Goal: Transaction & Acquisition: Purchase product/service

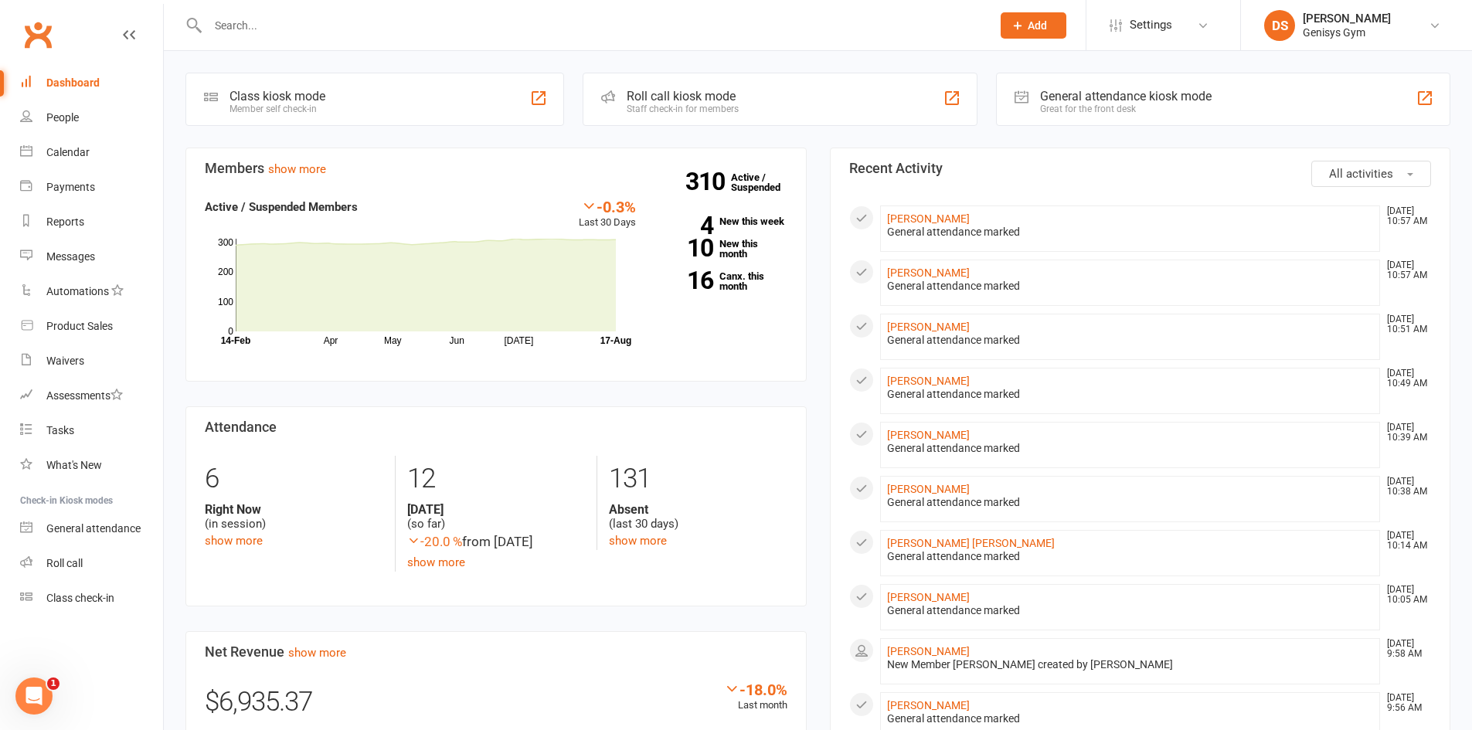
click at [254, 26] on input "text" at bounding box center [591, 26] width 777 height 22
click at [87, 331] on div "Product Sales" at bounding box center [79, 326] width 66 height 12
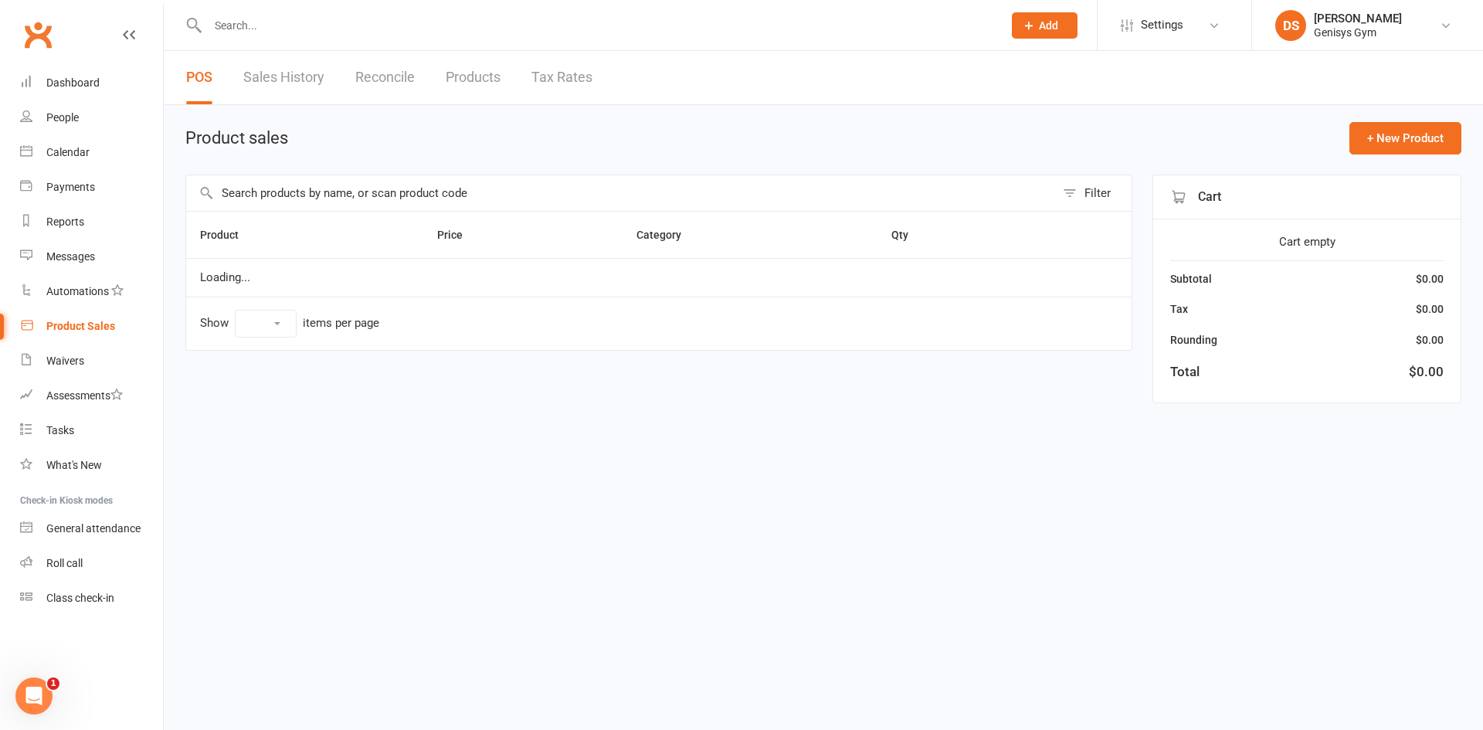
select select "10"
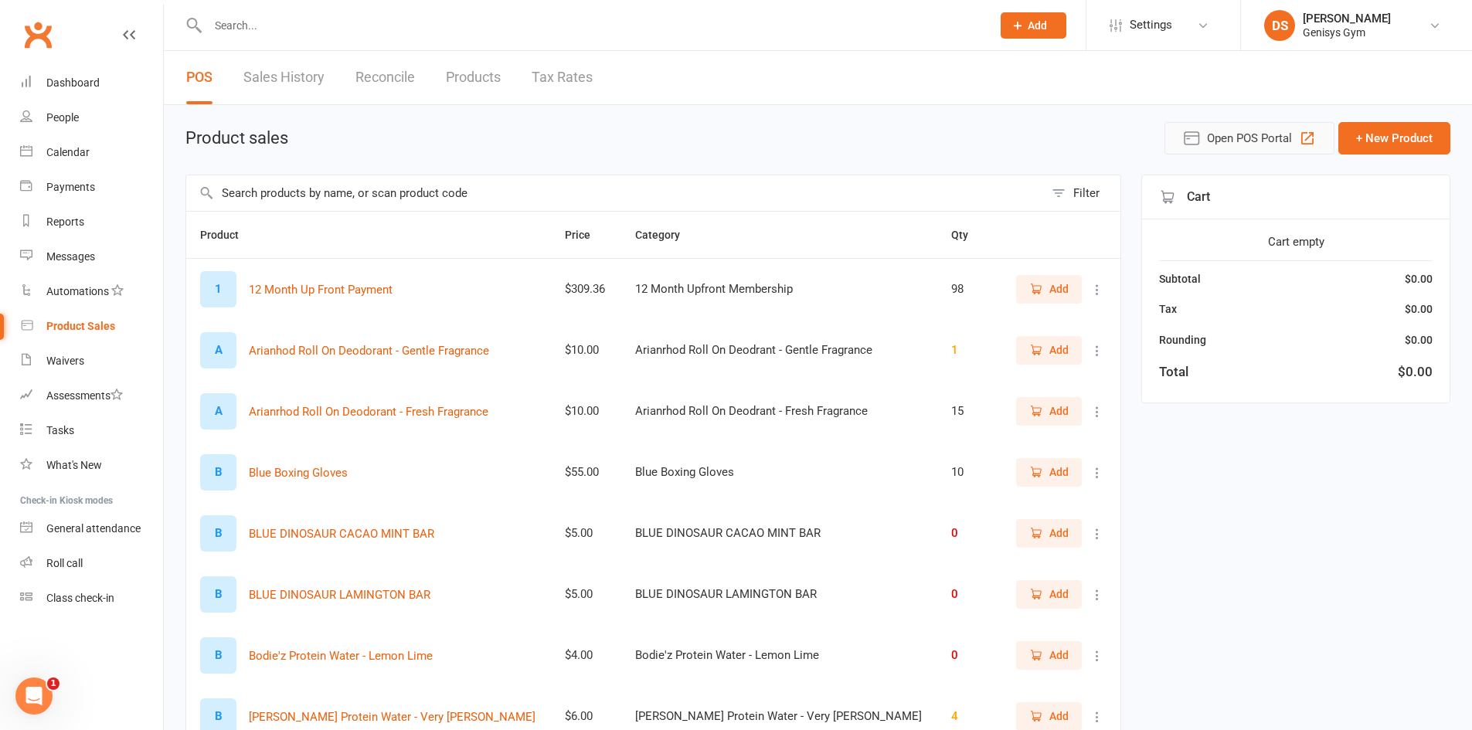
click at [1233, 145] on span "Open POS Portal" at bounding box center [1249, 138] width 85 height 19
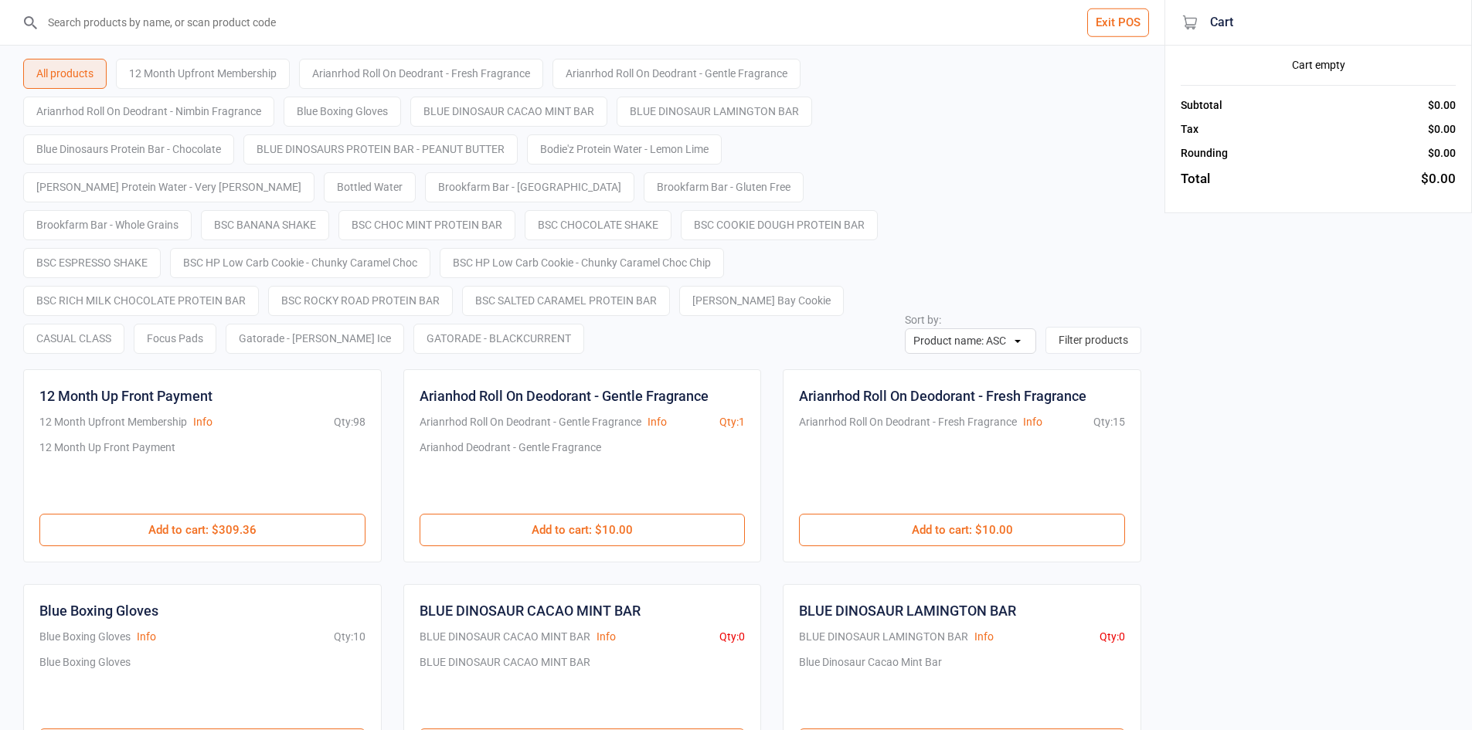
click at [247, 26] on input "search" at bounding box center [591, 22] width 1103 height 45
drag, startPoint x: 844, startPoint y: 4, endPoint x: 875, endPoint y: 60, distance: 64.7
click at [1125, 19] on button "Exit POS" at bounding box center [1118, 22] width 62 height 29
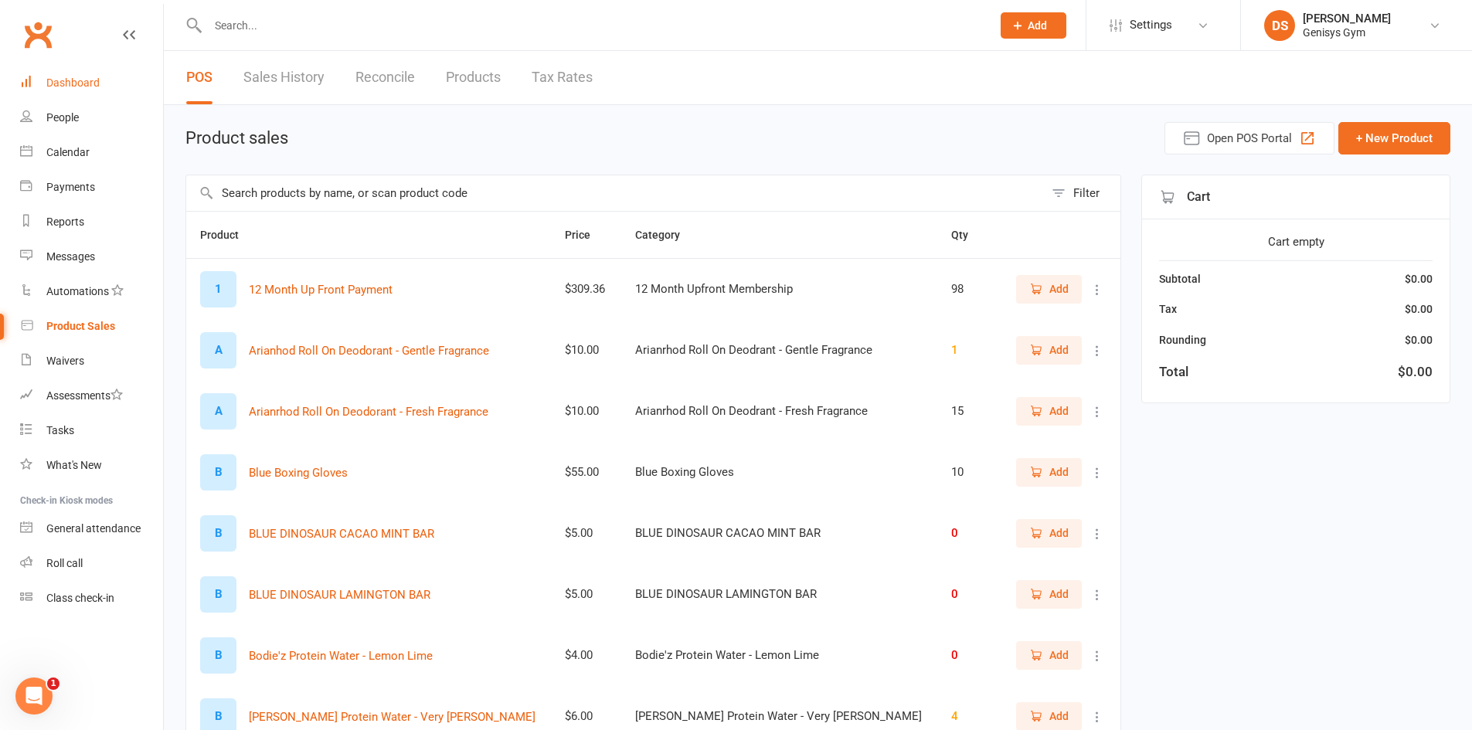
click at [84, 66] on link "Dashboard" at bounding box center [91, 83] width 143 height 35
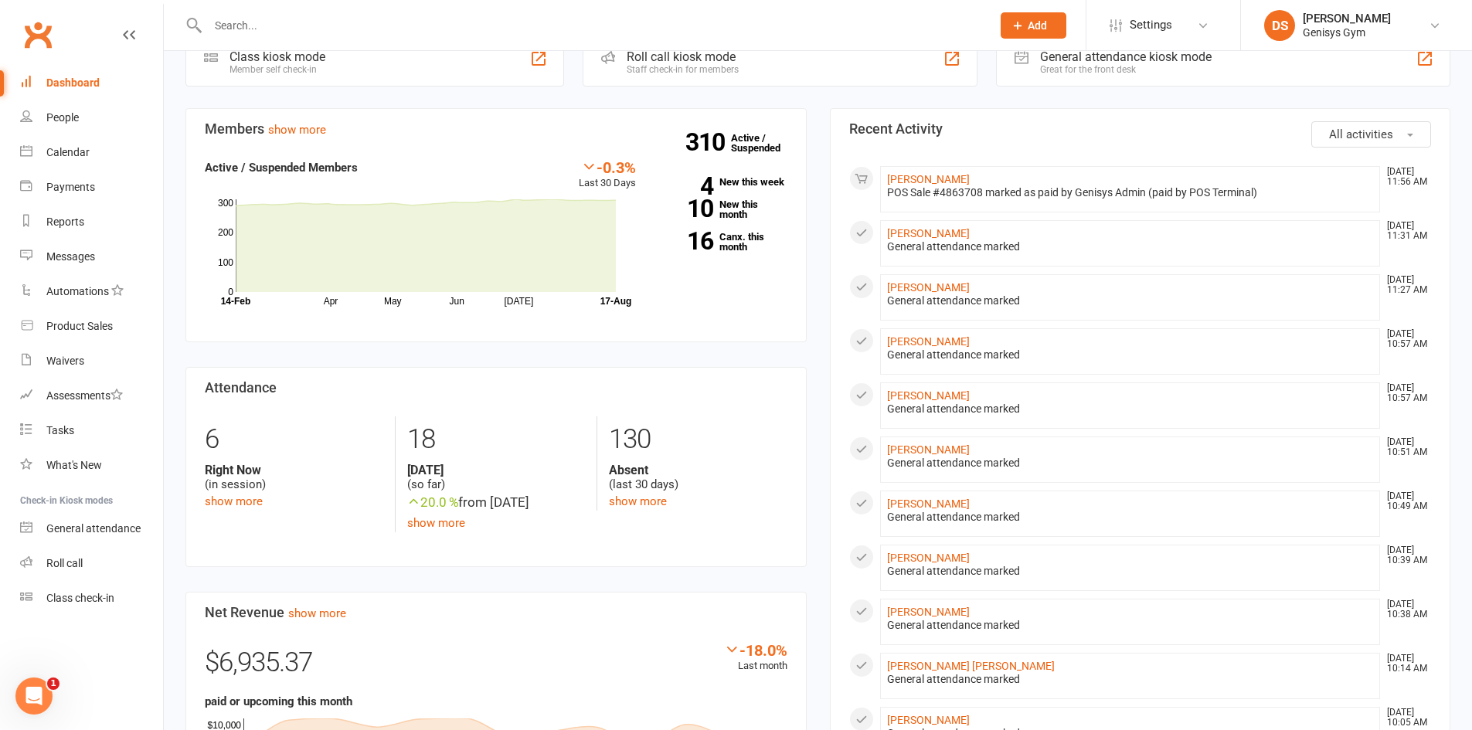
scroll to position [77, 0]
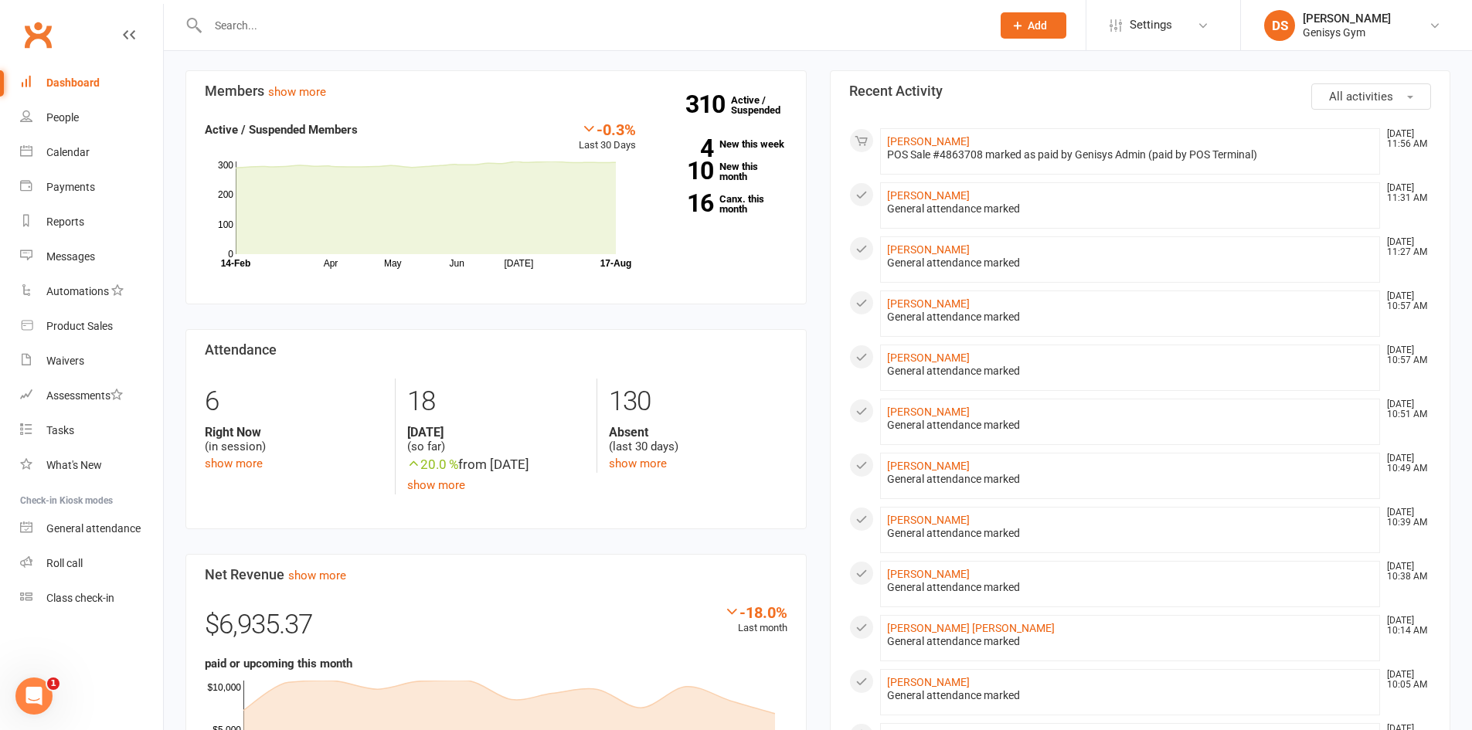
click at [96, 87] on div "Dashboard" at bounding box center [72, 82] width 53 height 12
click at [272, 32] on input "text" at bounding box center [591, 26] width 777 height 22
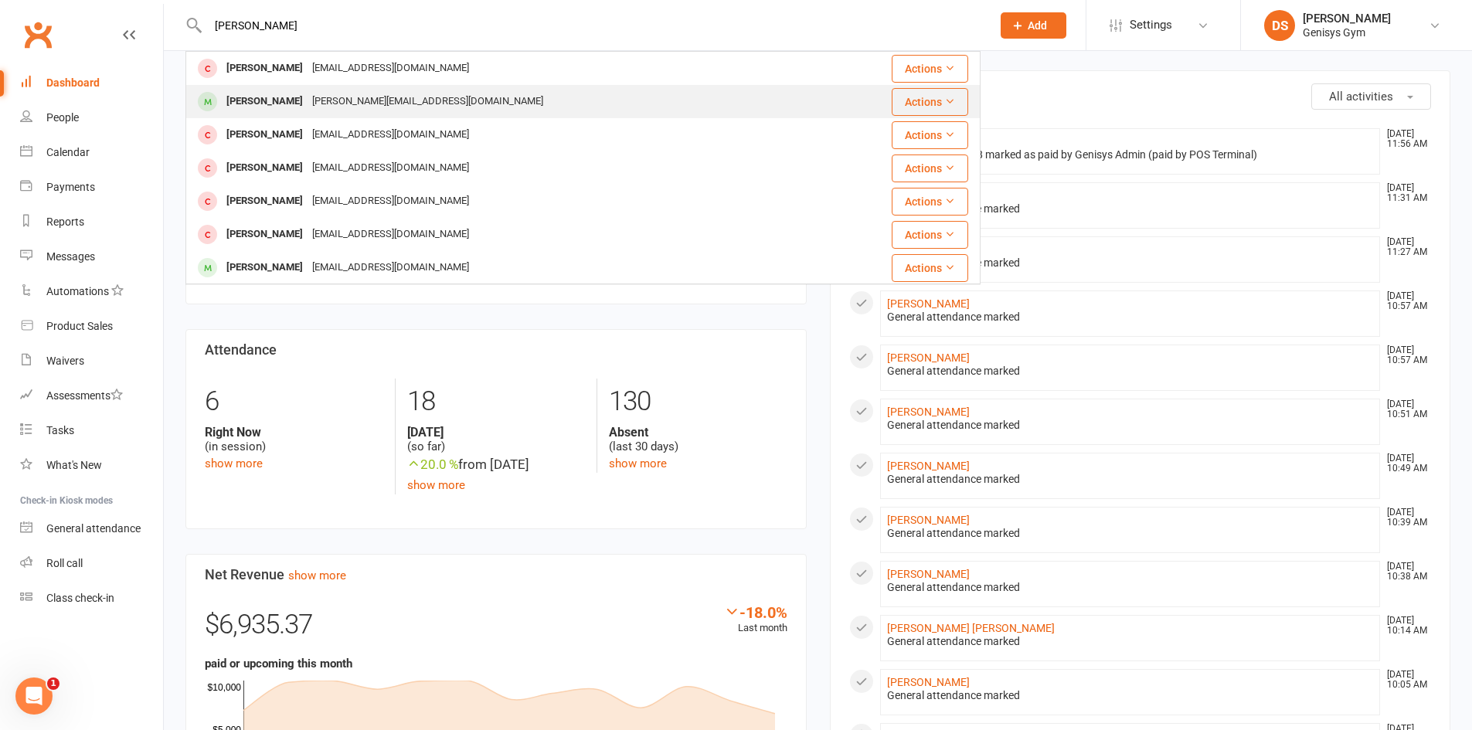
type input "aaron"
click at [405, 97] on div "aaron_hutchinson@hotmail.com" at bounding box center [428, 101] width 240 height 22
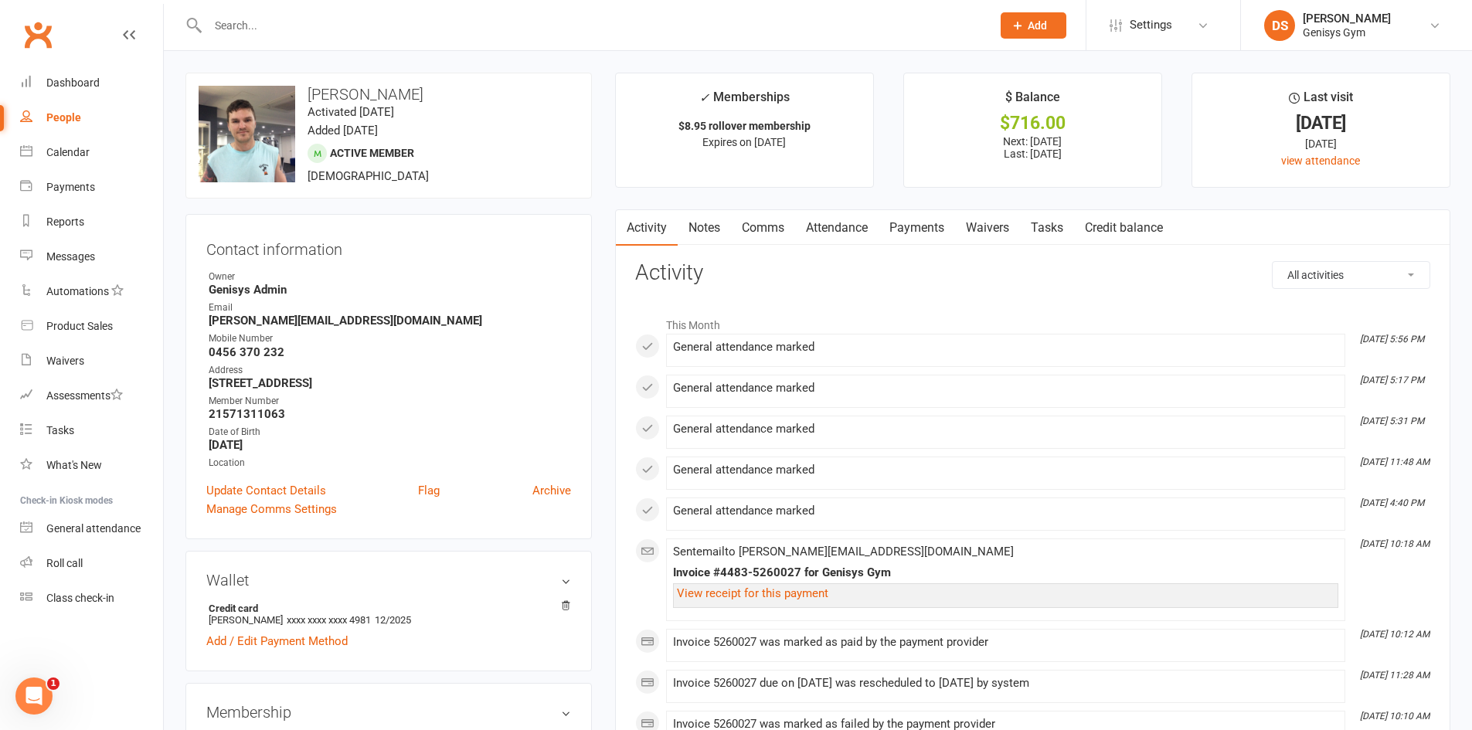
click at [948, 229] on link "Payments" at bounding box center [916, 228] width 76 height 36
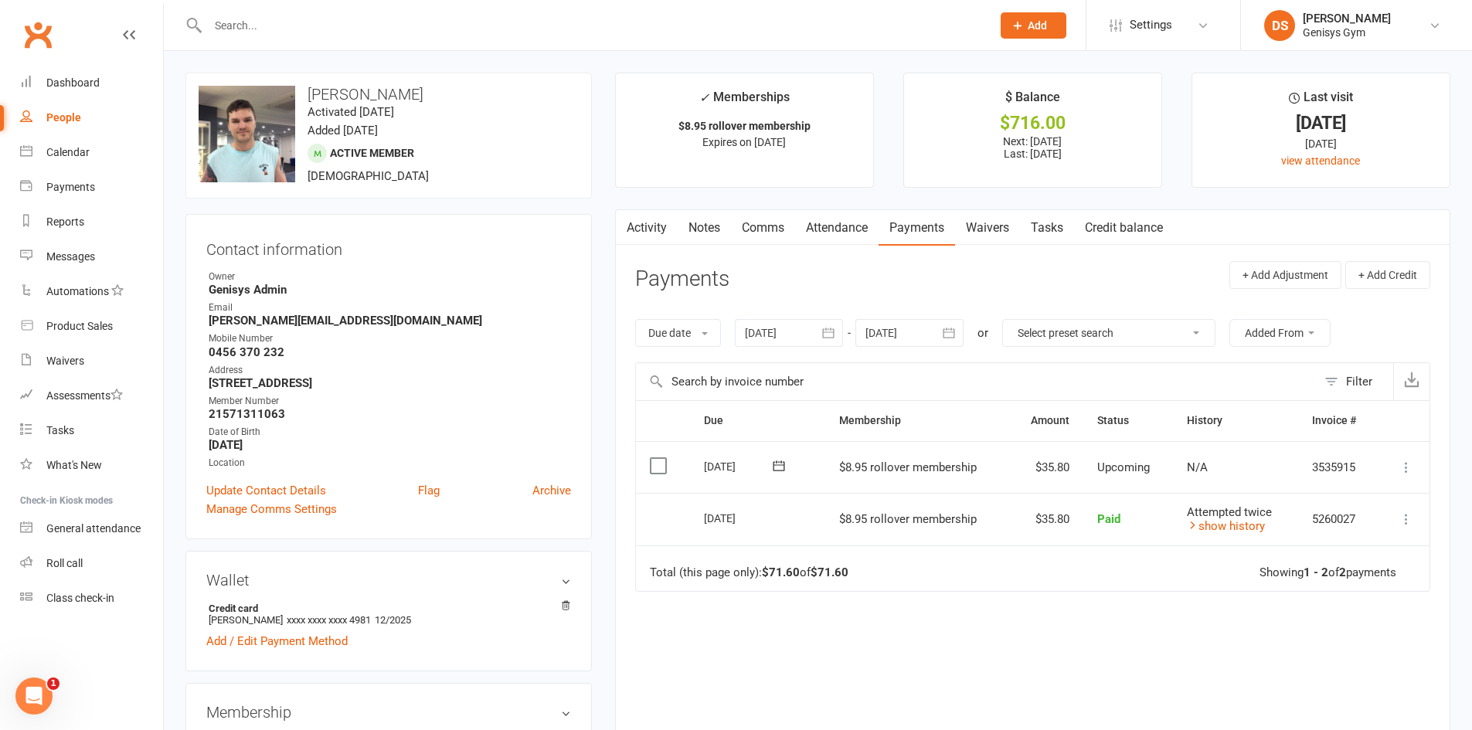
click at [891, 338] on div at bounding box center [909, 333] width 108 height 28
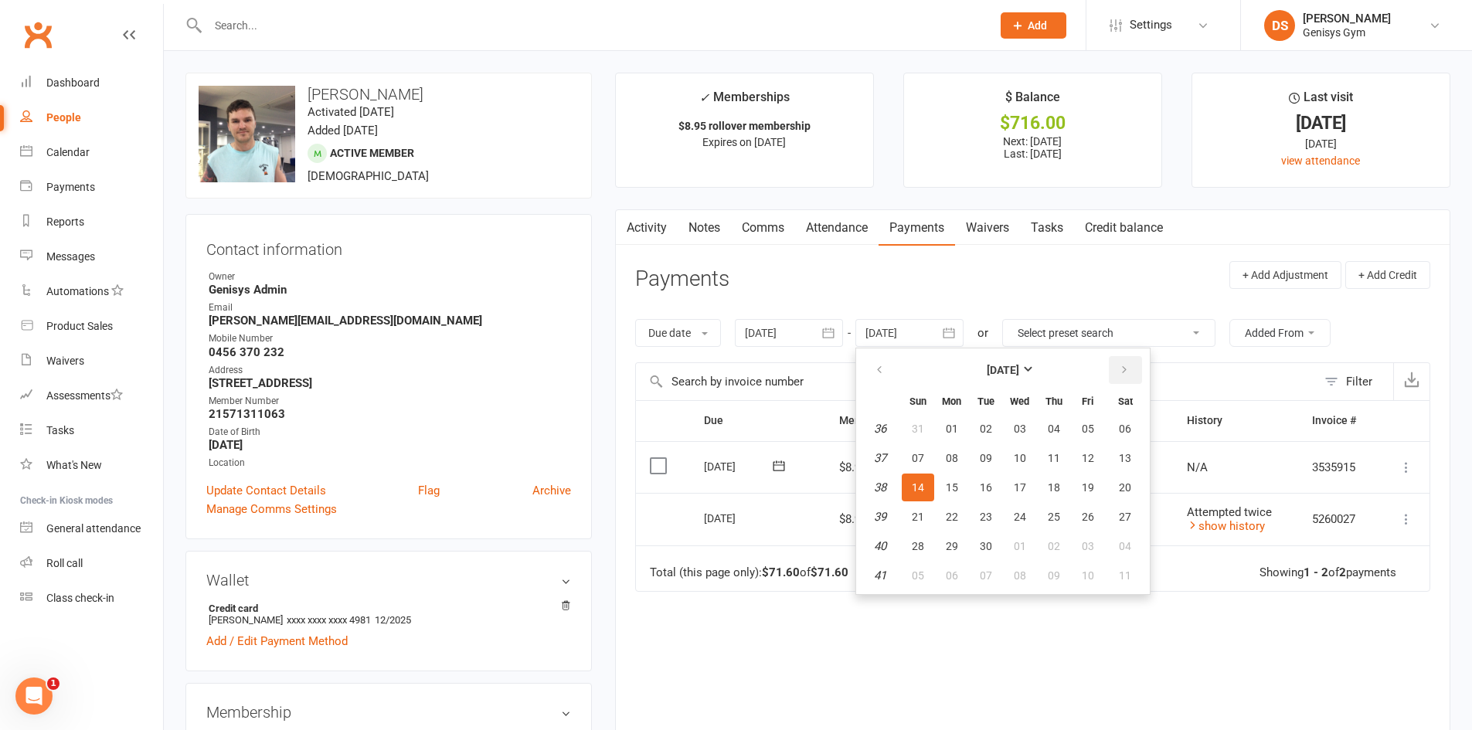
click at [1129, 371] on icon "button" at bounding box center [1124, 370] width 11 height 12
click at [1065, 435] on button "30" at bounding box center [1054, 429] width 32 height 28
type input "30 Oct 2025"
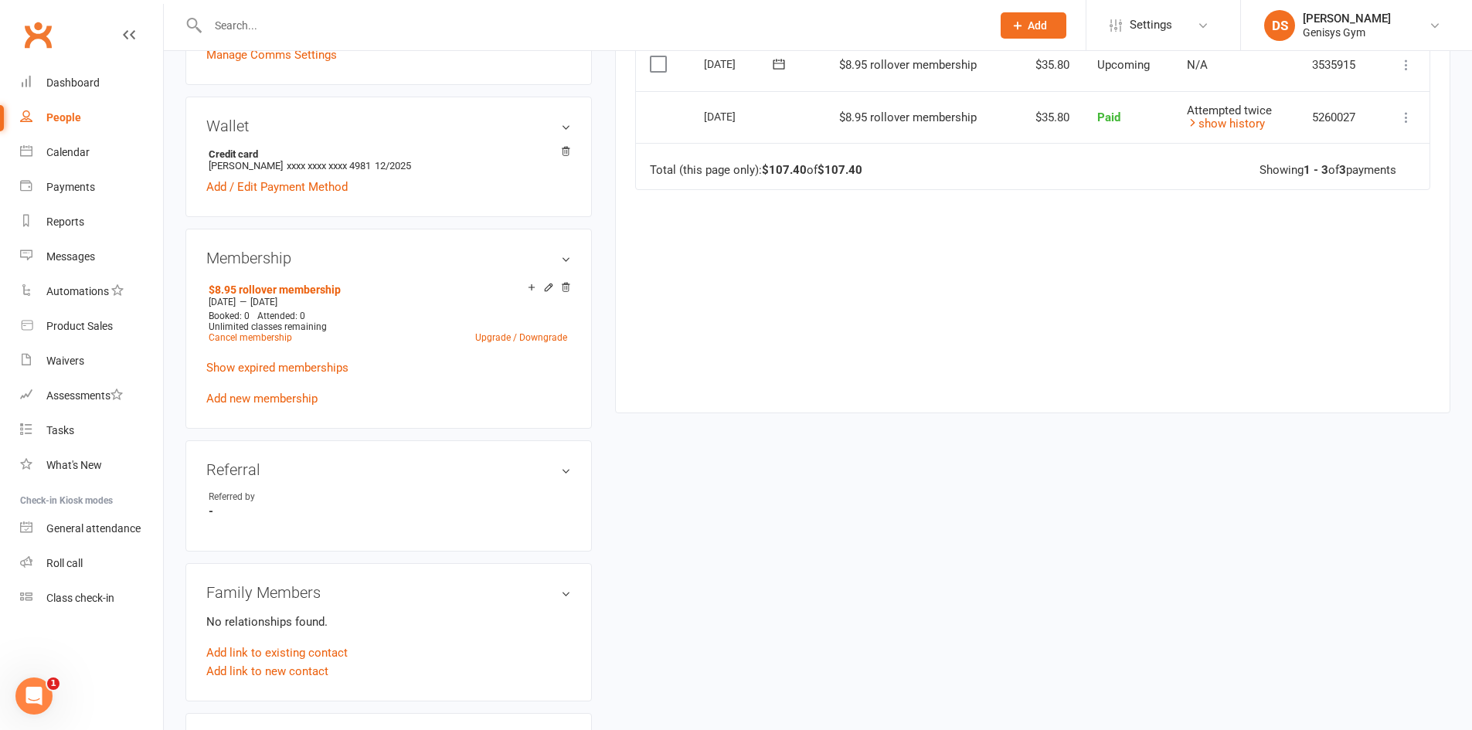
scroll to position [464, 0]
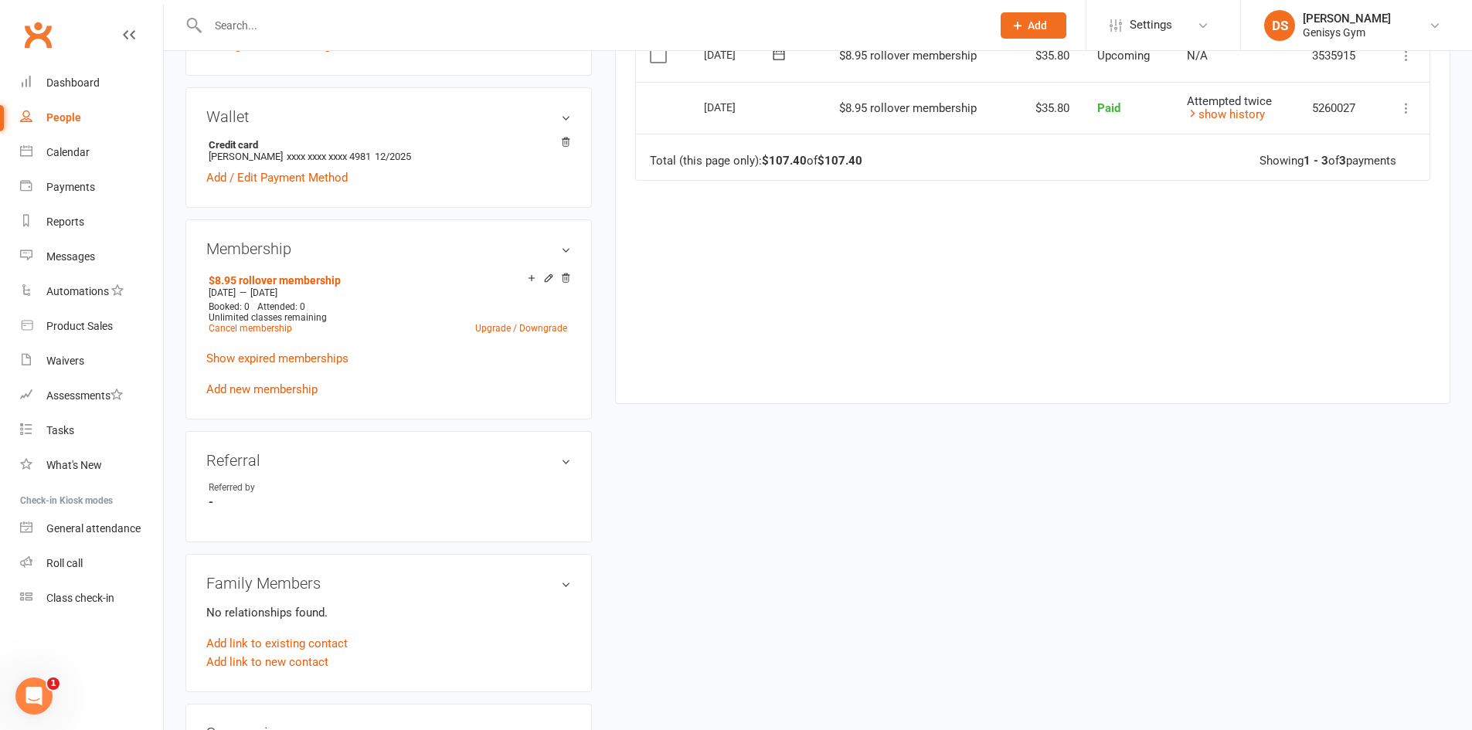
click at [1048, 374] on div "Due Contact Membership Amount Status History Invoice # Select this 01 Oct 2025 …" at bounding box center [1032, 158] width 795 height 443
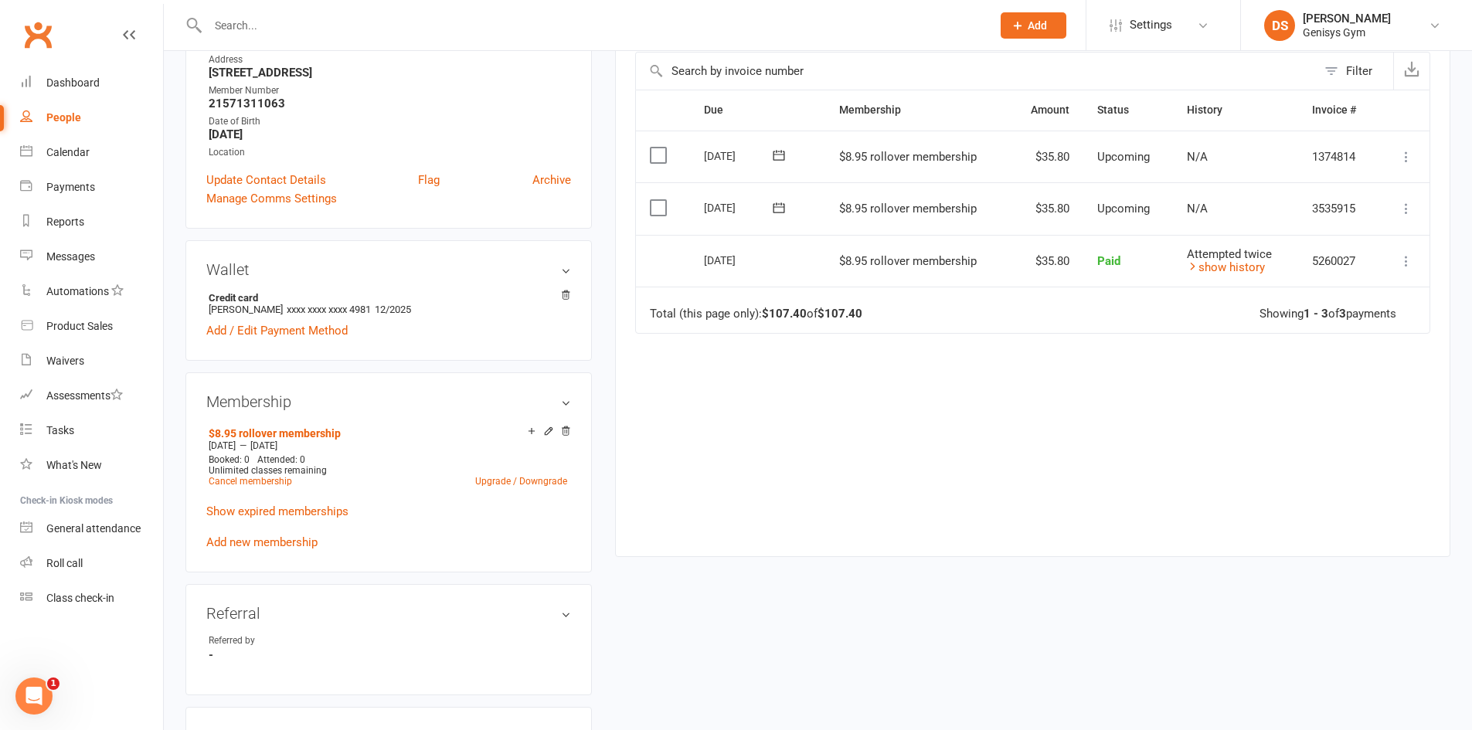
scroll to position [309, 0]
click at [1400, 216] on icon at bounding box center [1405, 209] width 15 height 15
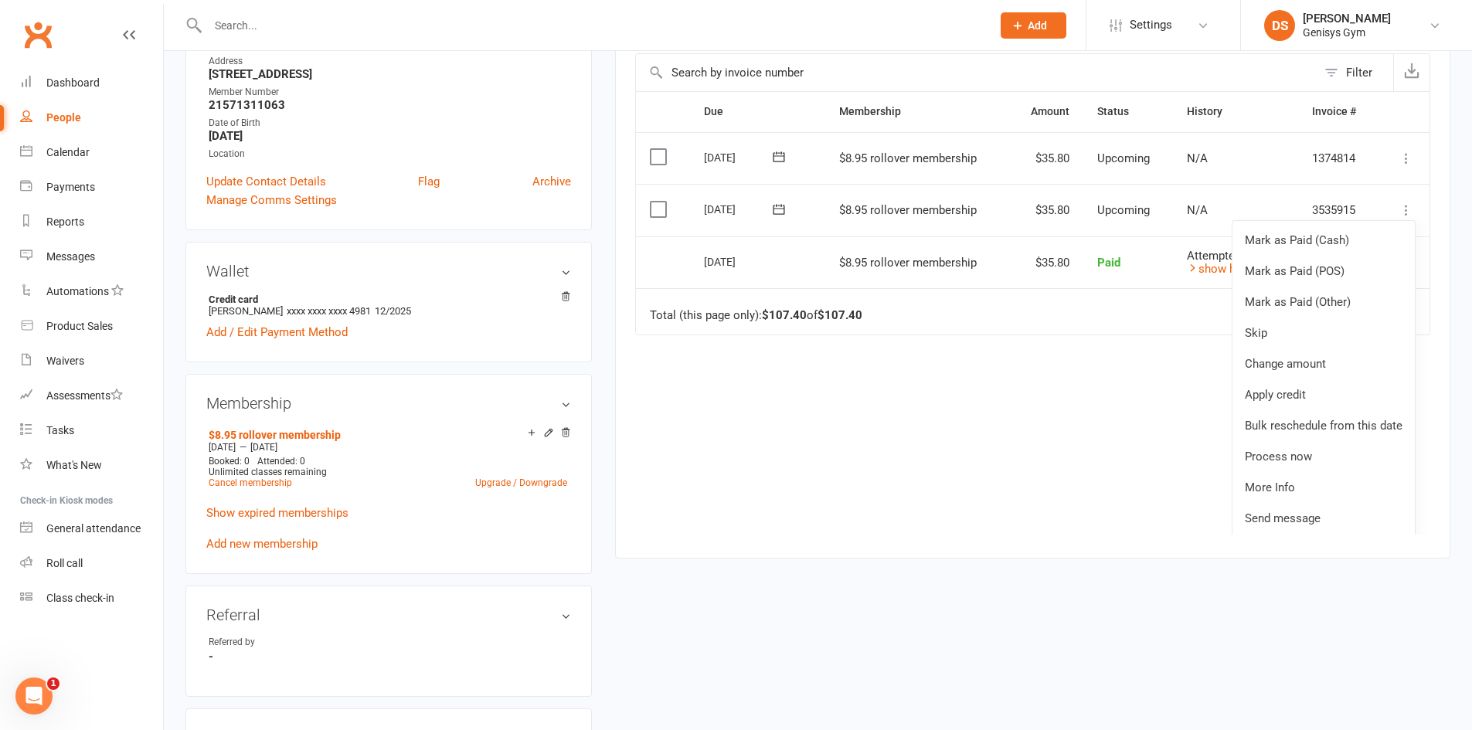
click at [749, 481] on div "Due Contact Membership Amount Status History Invoice # Select this 01 Oct 2025 …" at bounding box center [1032, 312] width 795 height 443
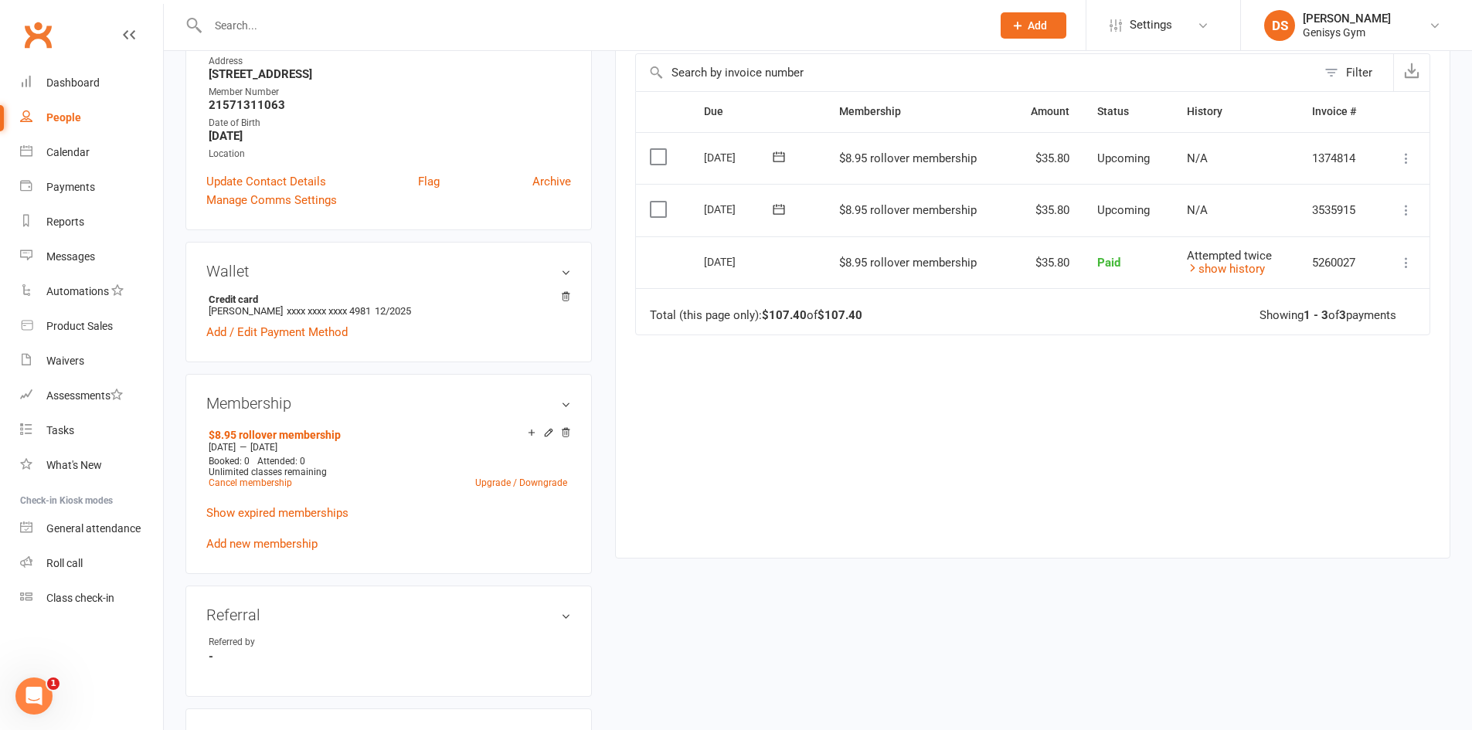
click at [1048, 15] on button "Add" at bounding box center [1034, 25] width 66 height 26
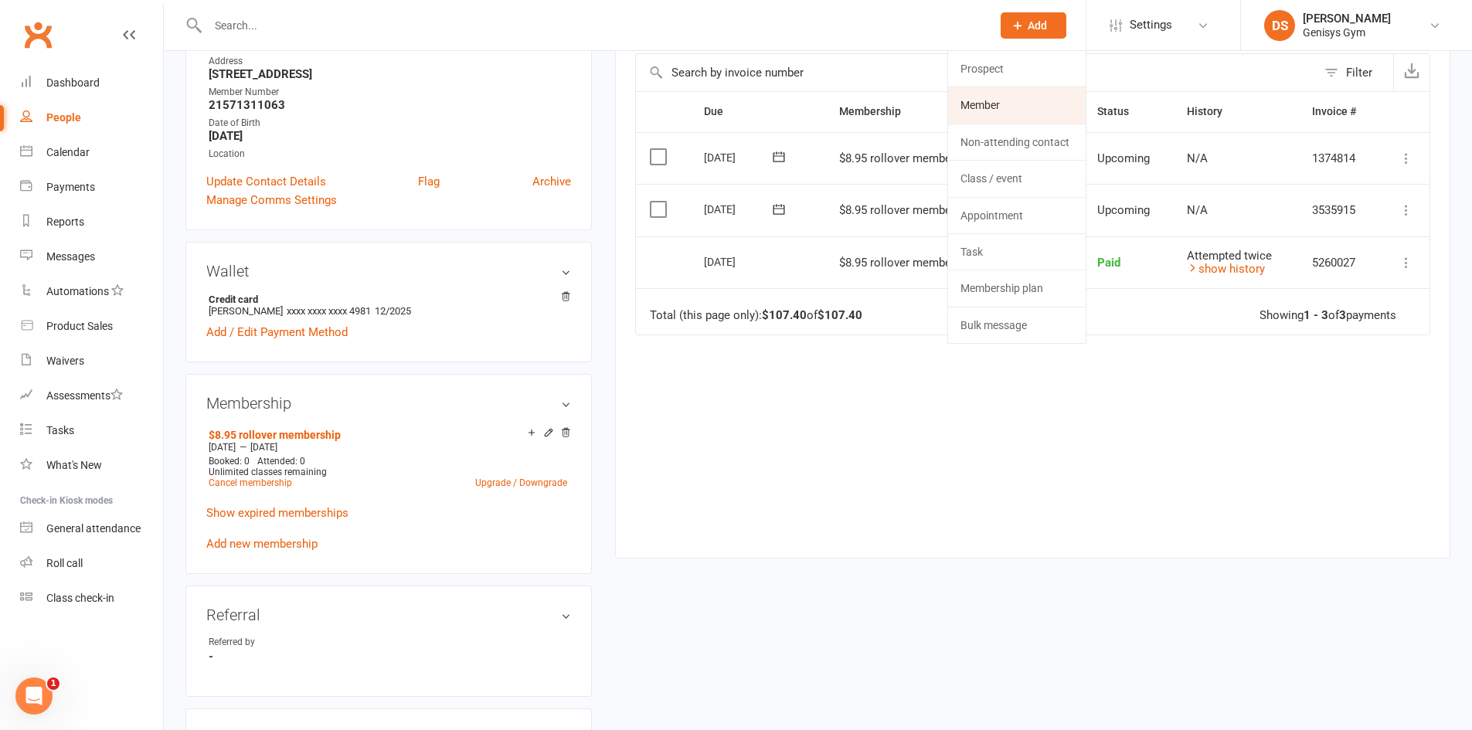
click at [1006, 97] on link "Member" at bounding box center [1017, 105] width 138 height 36
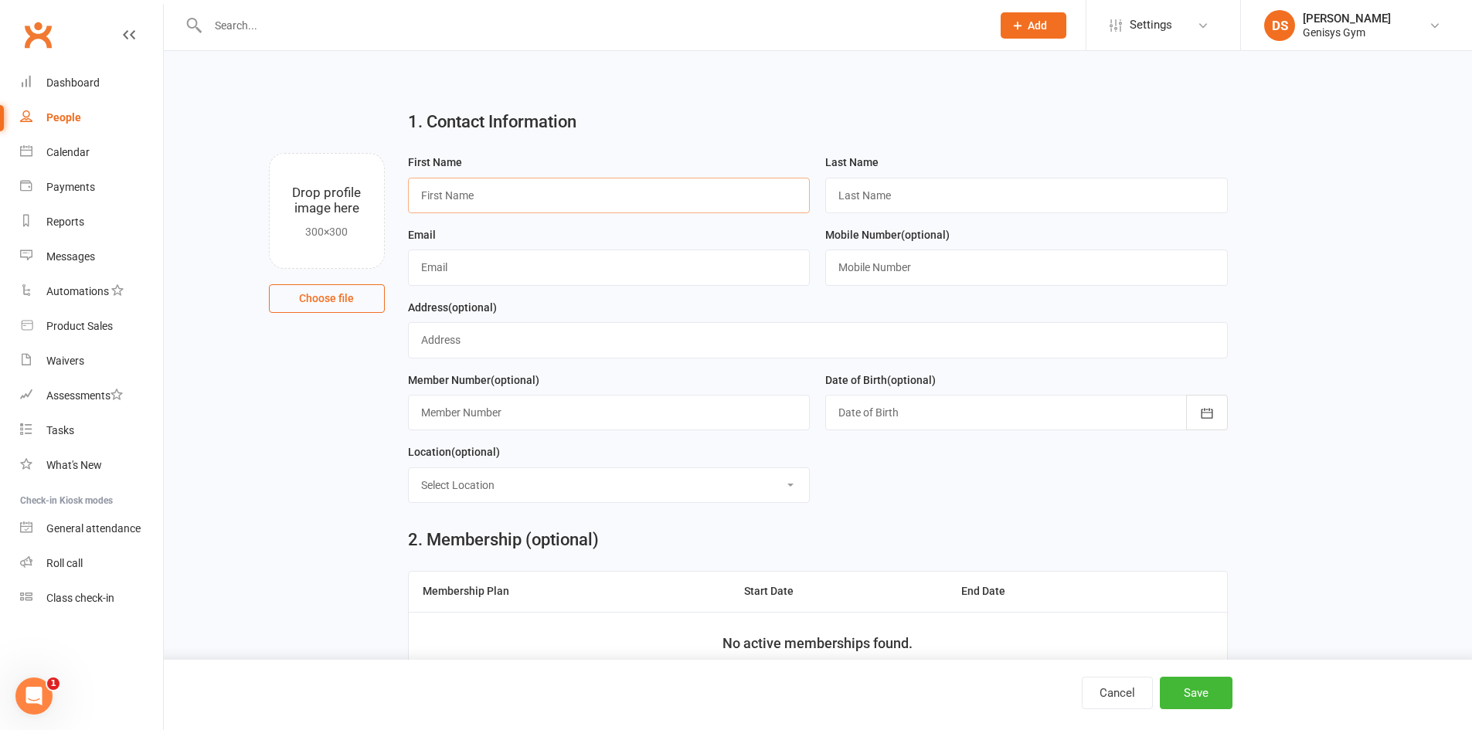
click at [579, 193] on input "text" at bounding box center [609, 196] width 403 height 36
type input "Nicholas"
click at [848, 202] on input "text" at bounding box center [1026, 196] width 403 height 36
type input "Ageras"
click at [528, 338] on input "text" at bounding box center [818, 340] width 820 height 36
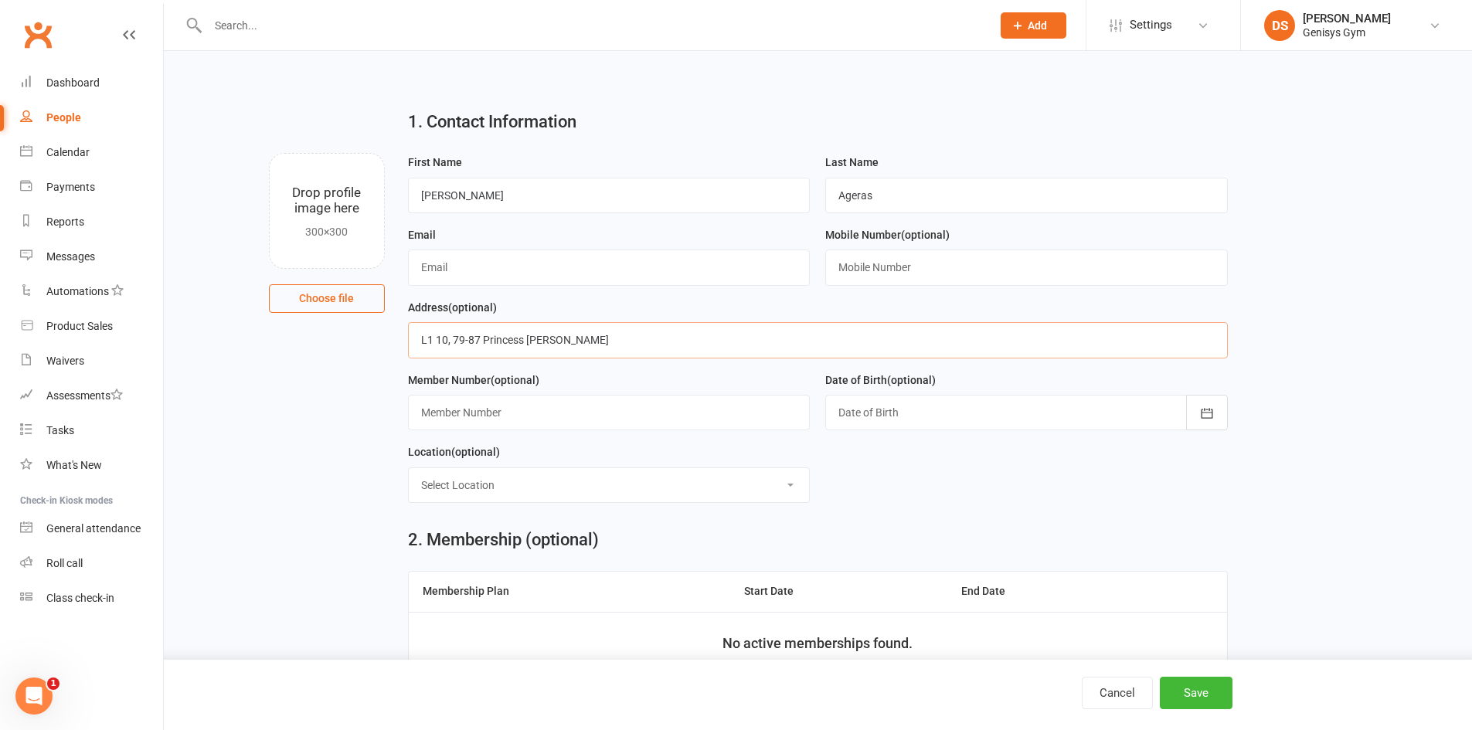
click at [536, 344] on input "L1 10, 79-87 Princess HIghway" at bounding box center [818, 340] width 820 height 36
type input "L1 10, 79-87 Princess Highway"
click at [508, 266] on input "text" at bounding box center [609, 268] width 403 height 36
click at [457, 265] on input "text" at bounding box center [609, 268] width 403 height 36
type input "w"
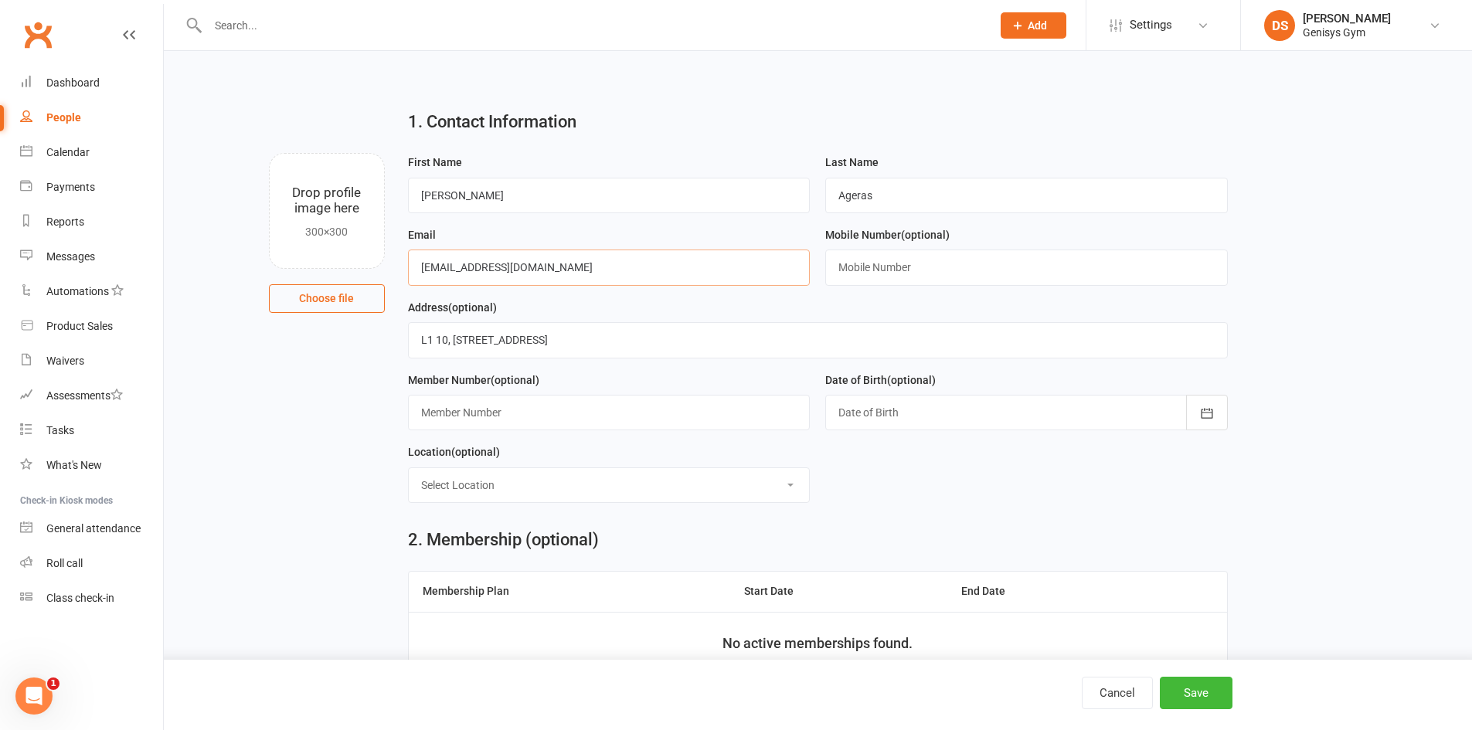
click at [441, 268] on input "wiclca@inclco.com.au" at bounding box center [609, 268] width 403 height 36
type input "nicka@inclco.com.au"
click at [865, 262] on input "text" at bounding box center [1026, 268] width 403 height 36
click at [861, 274] on input "0419999" at bounding box center [1026, 268] width 403 height 36
click at [892, 264] on input "0419 999" at bounding box center [1026, 268] width 403 height 36
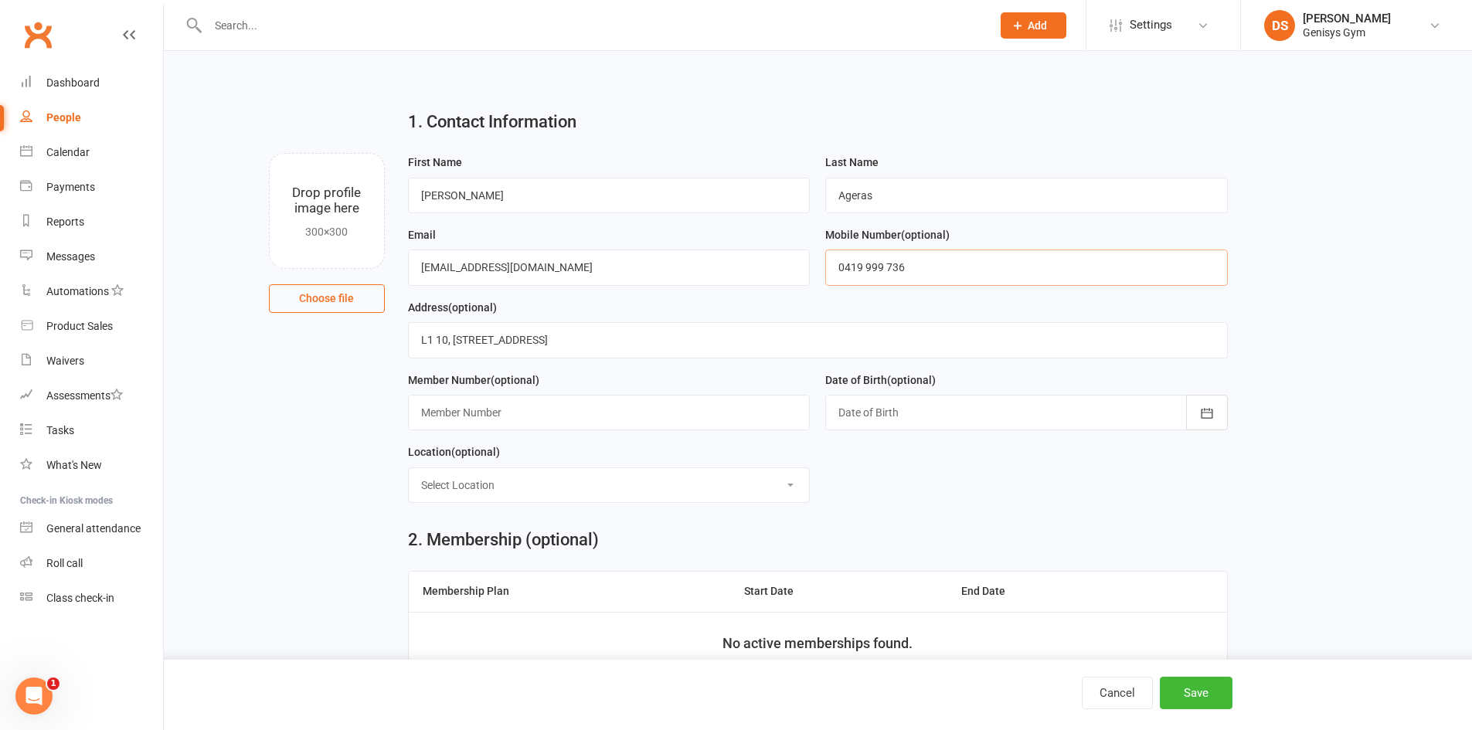
type input "0419 999 736"
click at [866, 413] on div at bounding box center [1026, 413] width 403 height 36
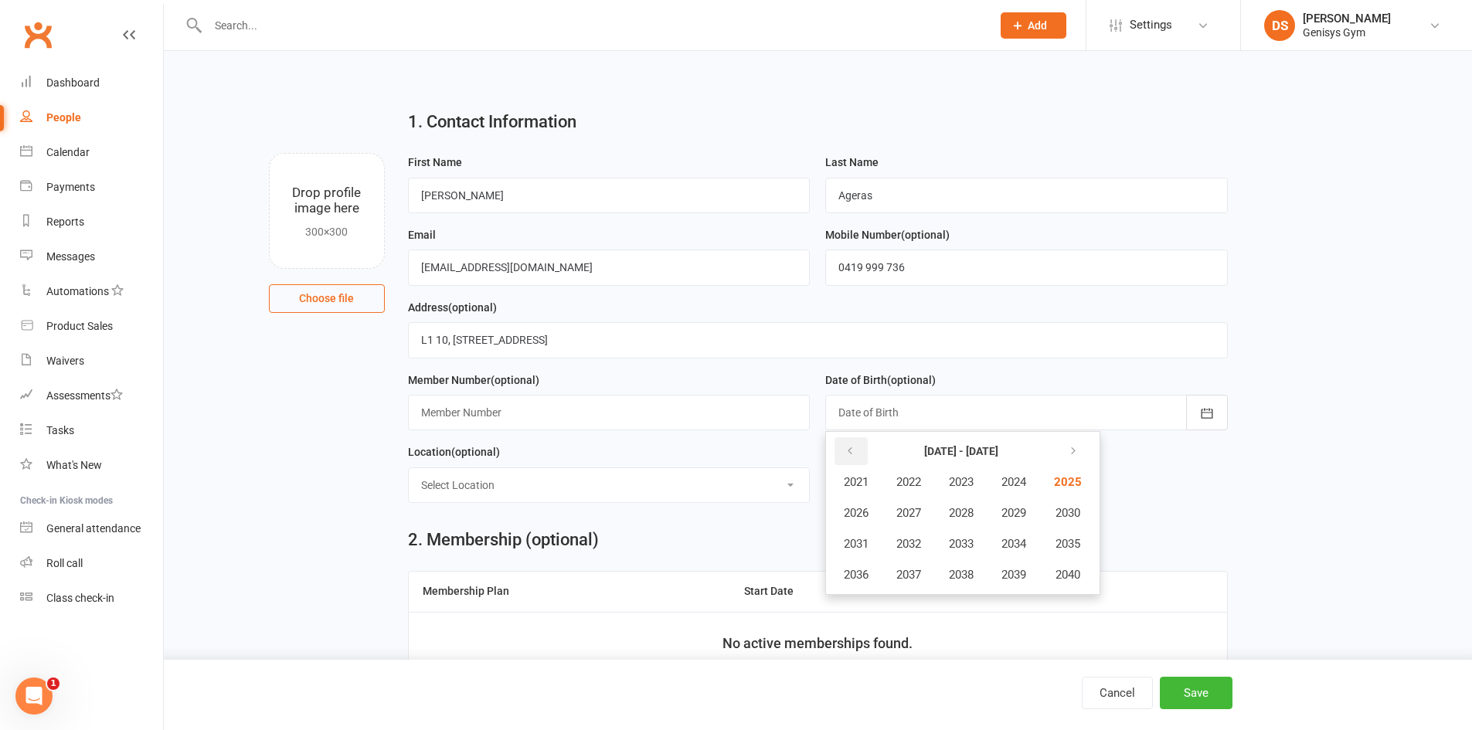
click at [855, 448] on icon "button" at bounding box center [849, 451] width 11 height 12
click at [852, 451] on icon "button" at bounding box center [849, 451] width 11 height 12
click at [852, 452] on icon "button" at bounding box center [849, 451] width 11 height 12
click at [1075, 489] on span "1965" at bounding box center [1066, 482] width 25 height 14
click at [927, 474] on button "February" at bounding box center [939, 481] width 80 height 29
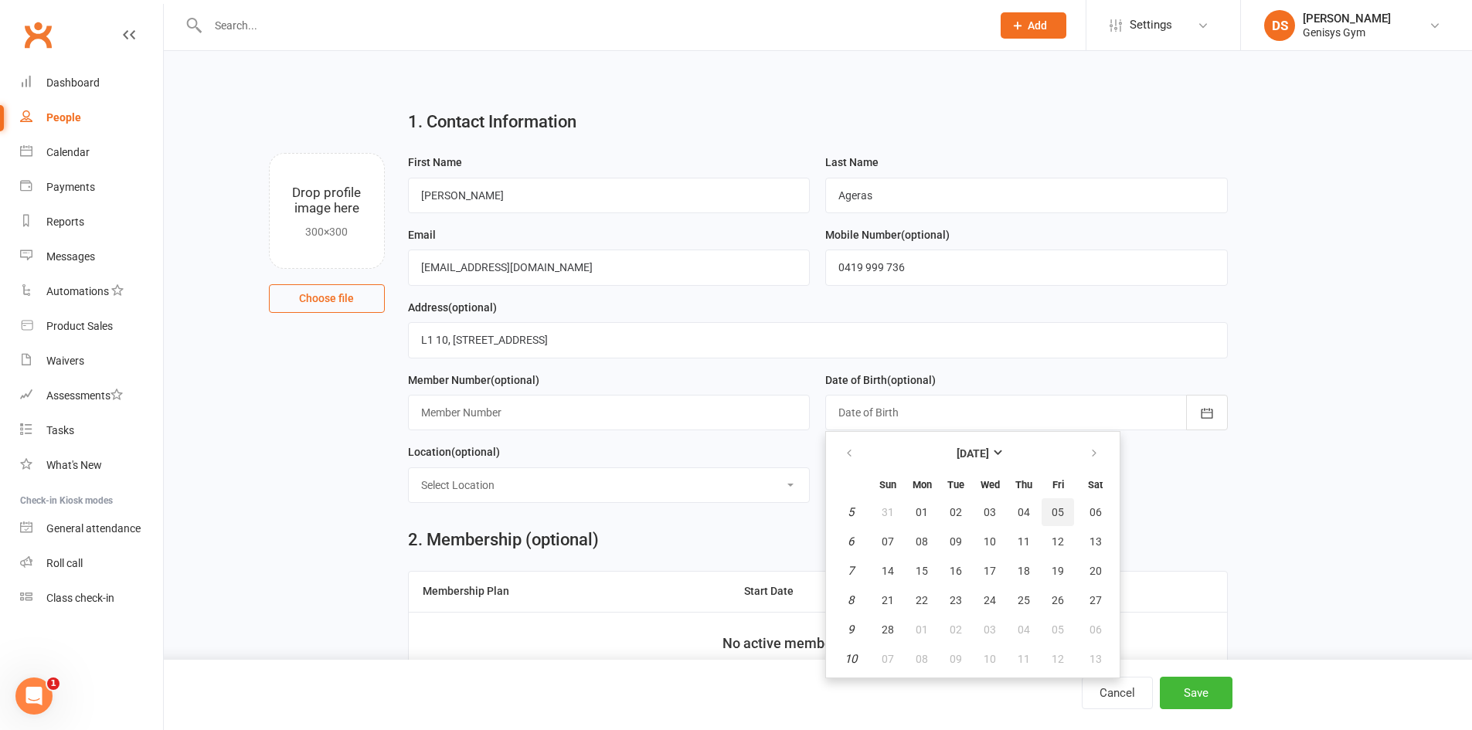
click at [1054, 518] on span "05" at bounding box center [1058, 512] width 12 height 12
type input "05 Feb 1965"
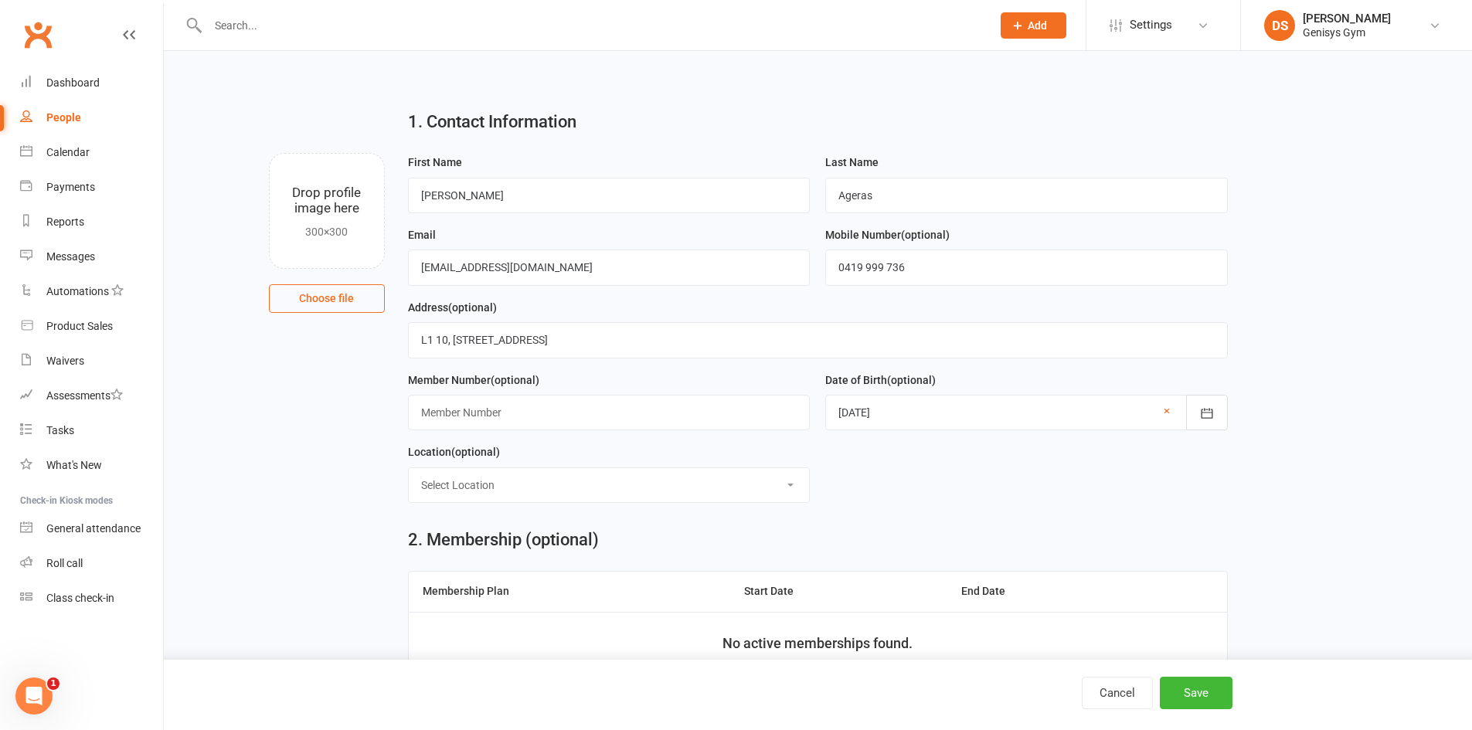
click at [569, 495] on select "Select Location Example Room (Rename me!) Gym Floor Learning Loft" at bounding box center [609, 485] width 401 height 34
drag, startPoint x: 569, startPoint y: 495, endPoint x: 562, endPoint y: 488, distance: 9.8
click at [569, 495] on select "Select Location Example Room (Rename me!) Gym Floor Learning Loft" at bounding box center [609, 485] width 401 height 34
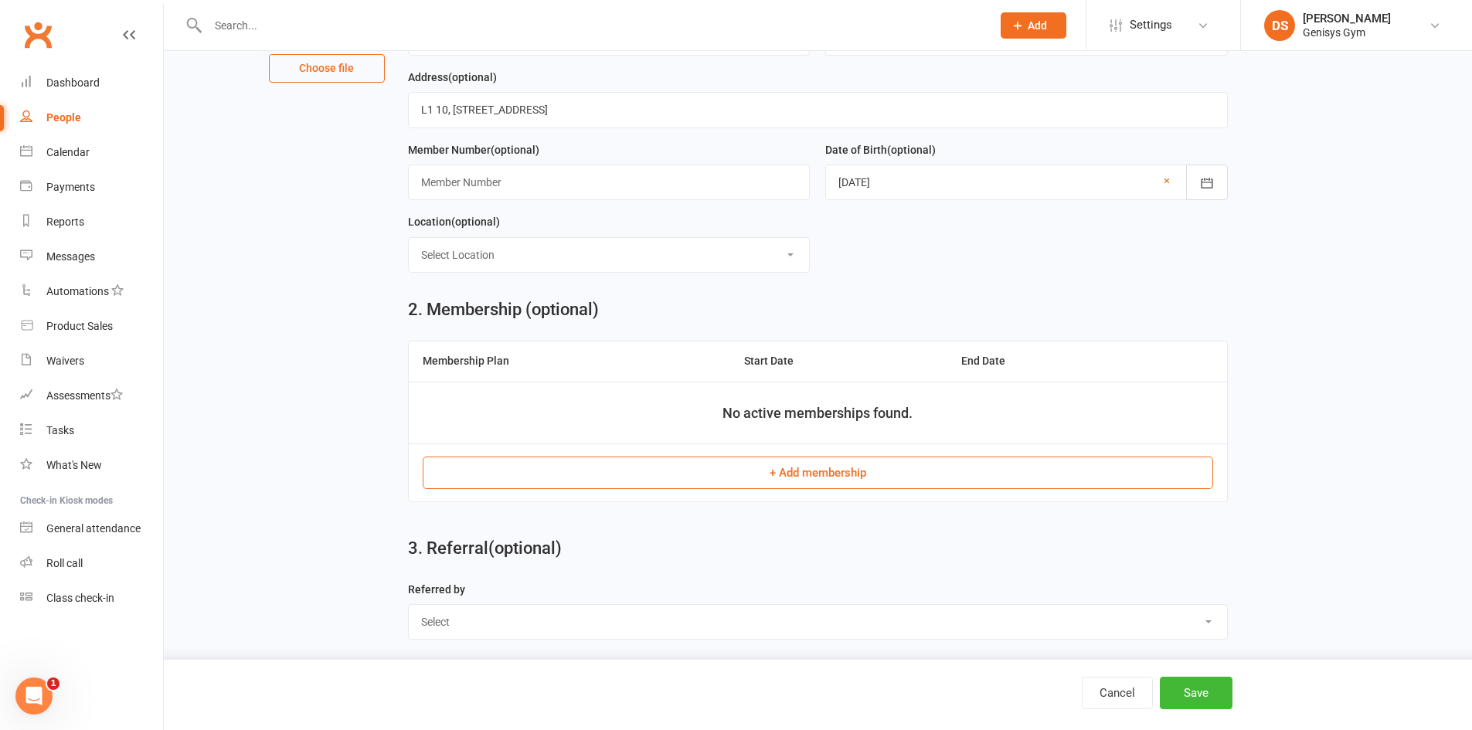
scroll to position [232, 0]
click at [1181, 692] on button "Save" at bounding box center [1196, 693] width 73 height 32
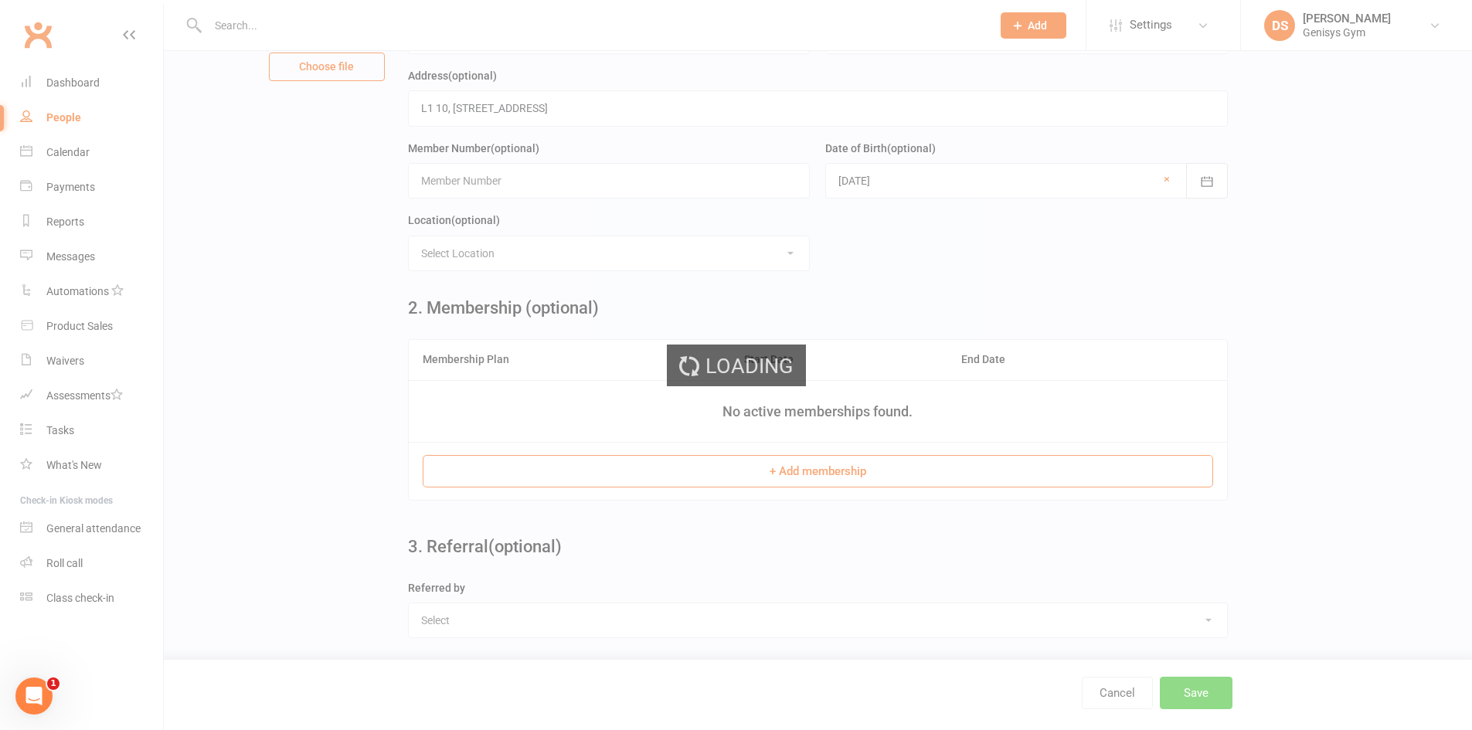
scroll to position [0, 0]
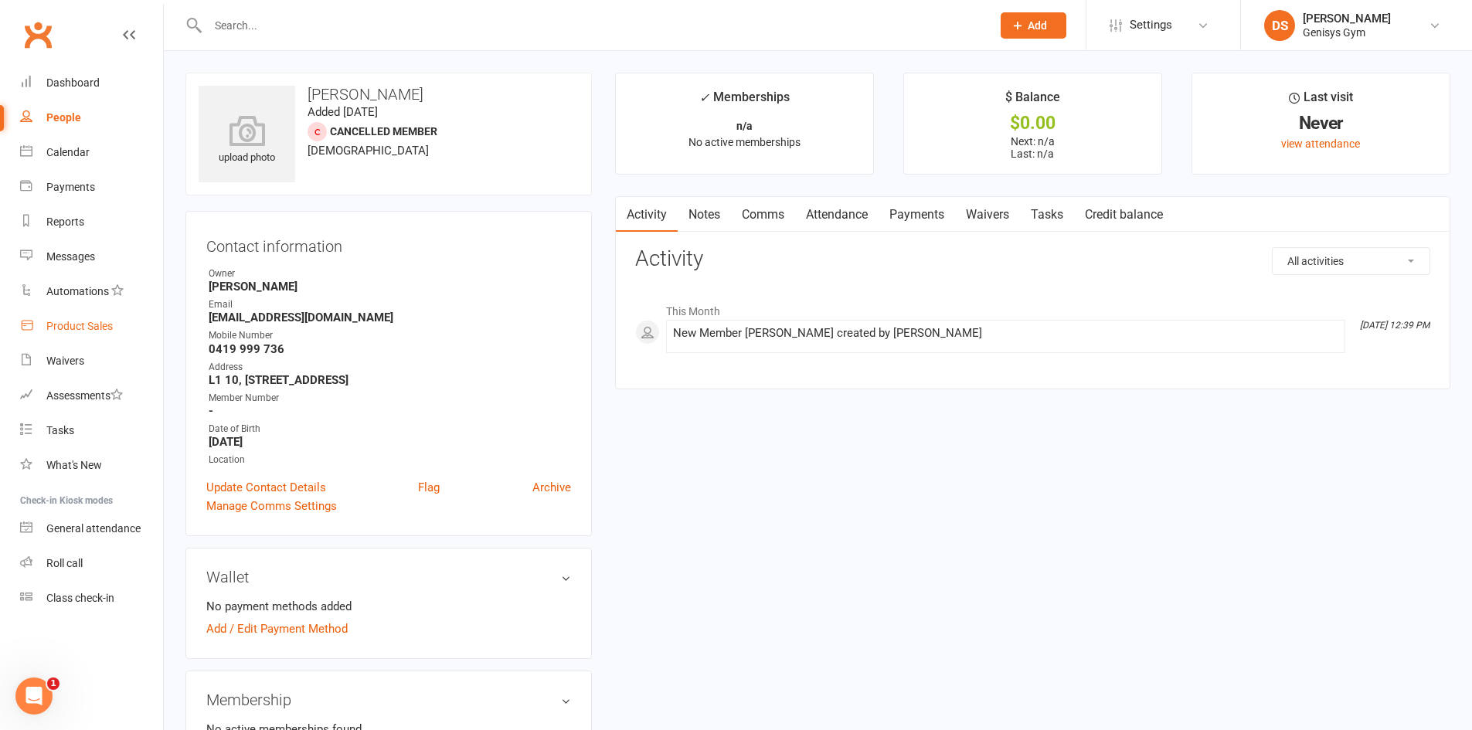
click at [90, 332] on div "Product Sales" at bounding box center [79, 326] width 66 height 12
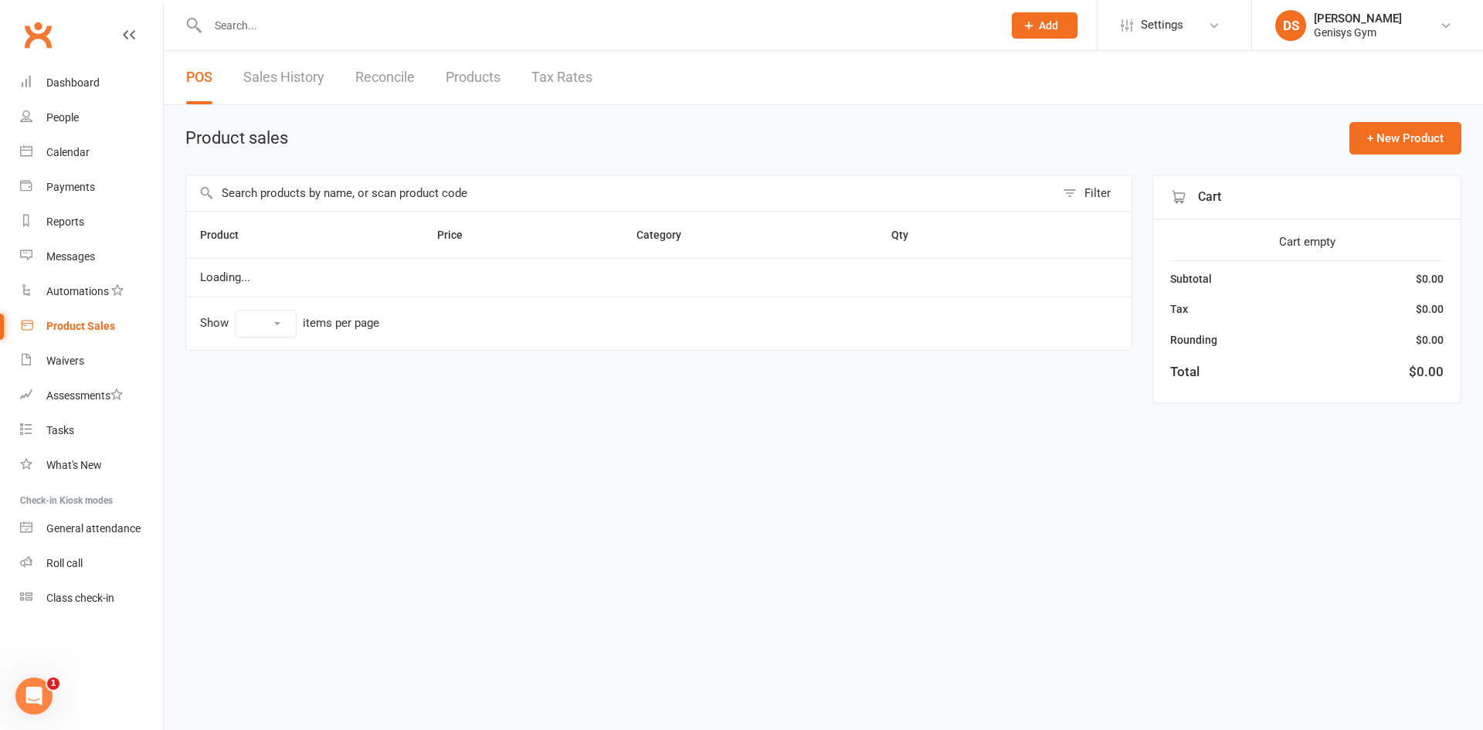
select select "10"
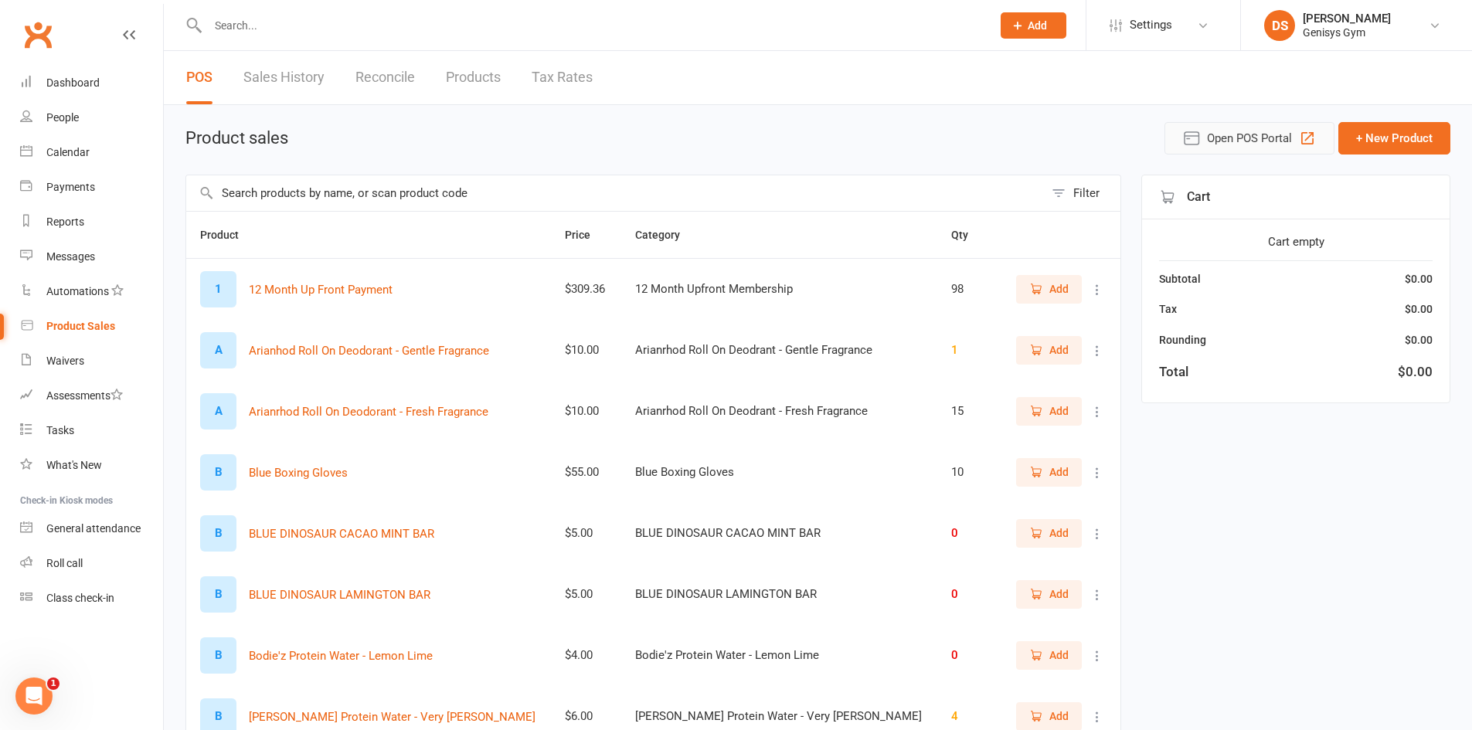
click at [1287, 138] on span "Open POS Portal" at bounding box center [1249, 138] width 85 height 19
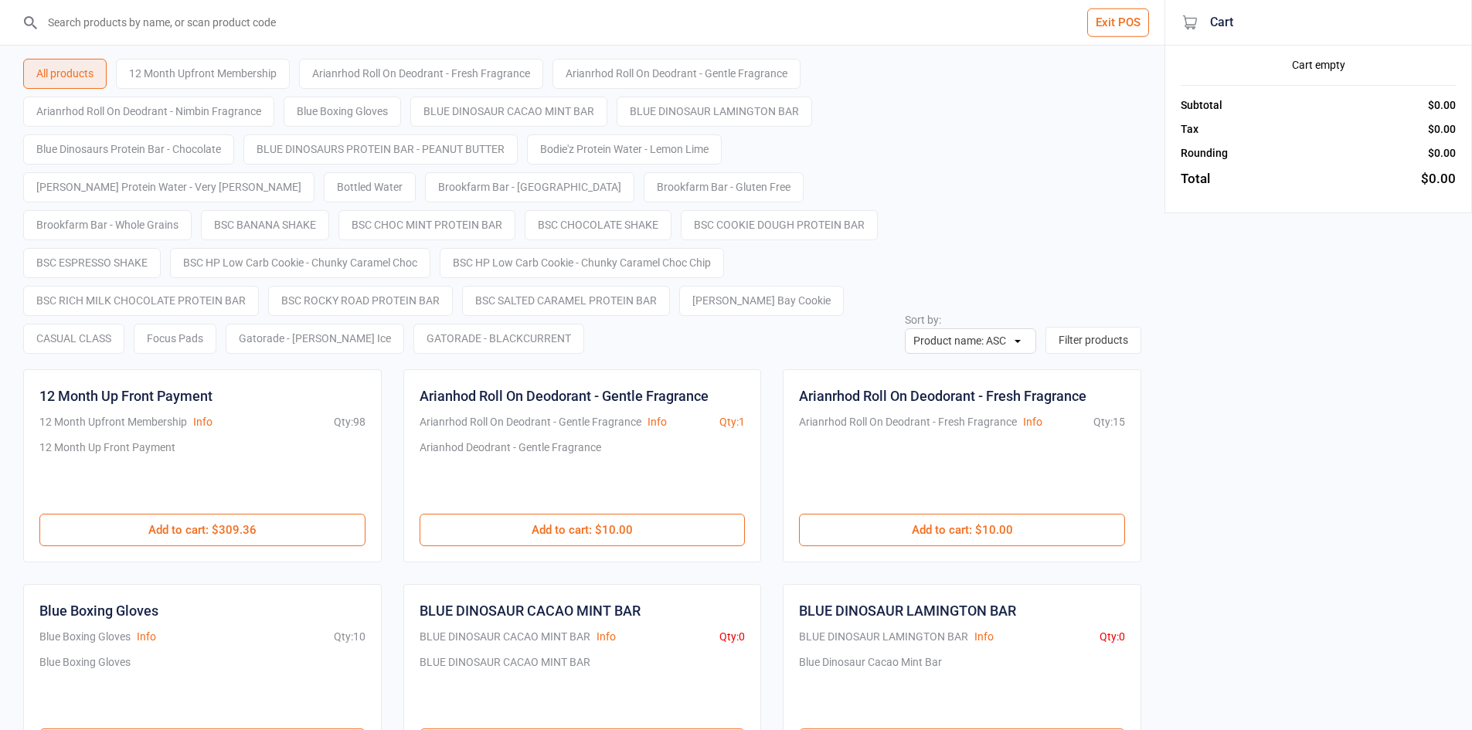
click at [118, 29] on input "search" at bounding box center [591, 22] width 1103 height 45
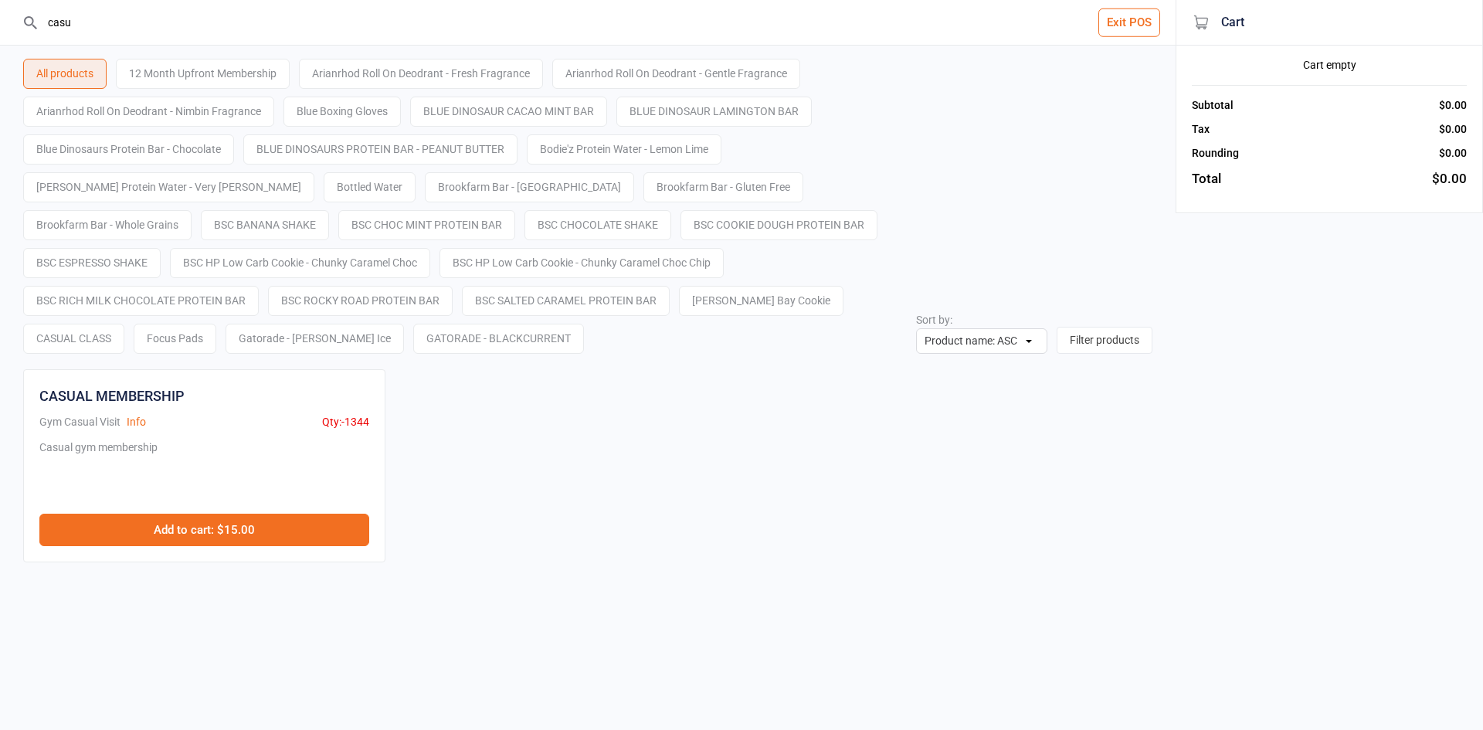
type input "casu"
drag, startPoint x: 269, startPoint y: 531, endPoint x: 262, endPoint y: 525, distance: 8.8
click at [268, 530] on button "Add to cart : $15.00" at bounding box center [204, 530] width 330 height 32
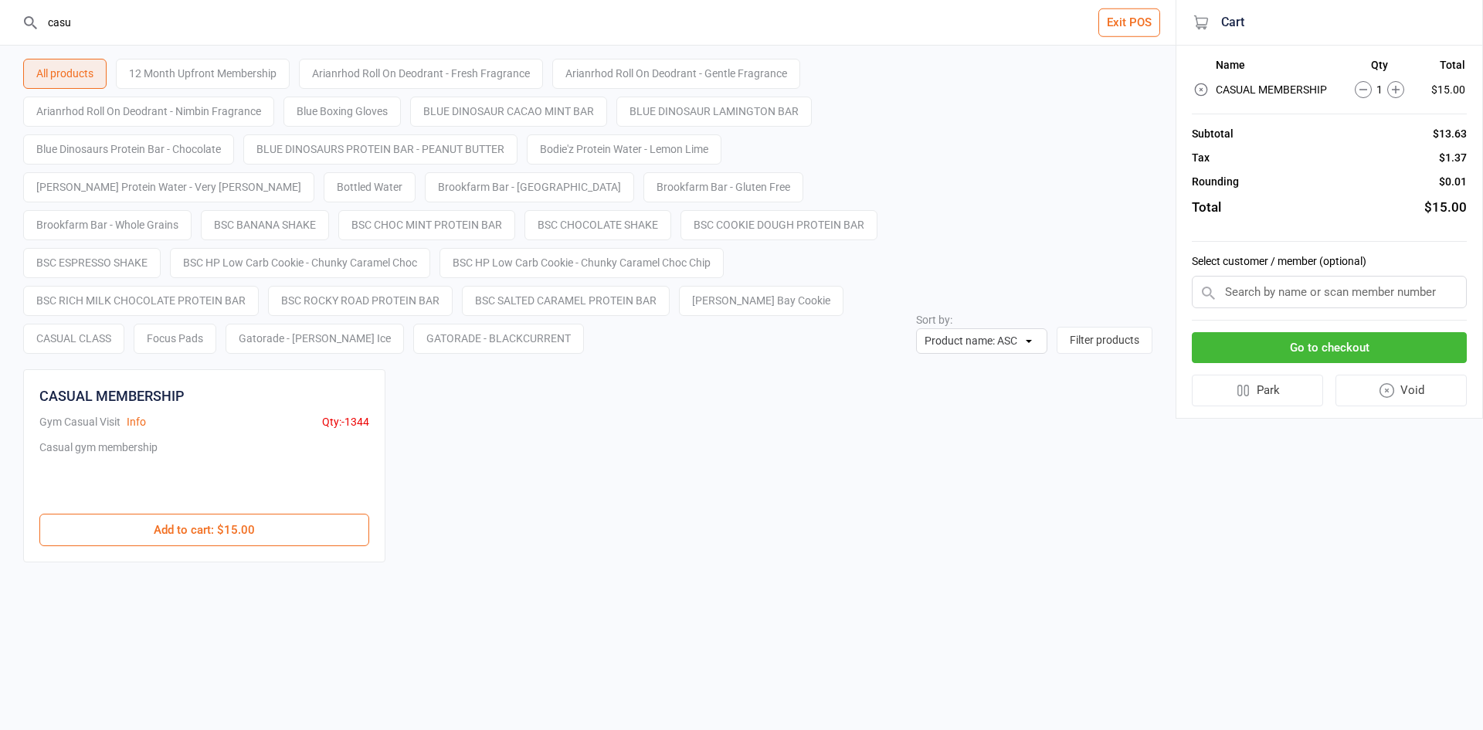
click at [1322, 305] on input "text" at bounding box center [1329, 292] width 275 height 32
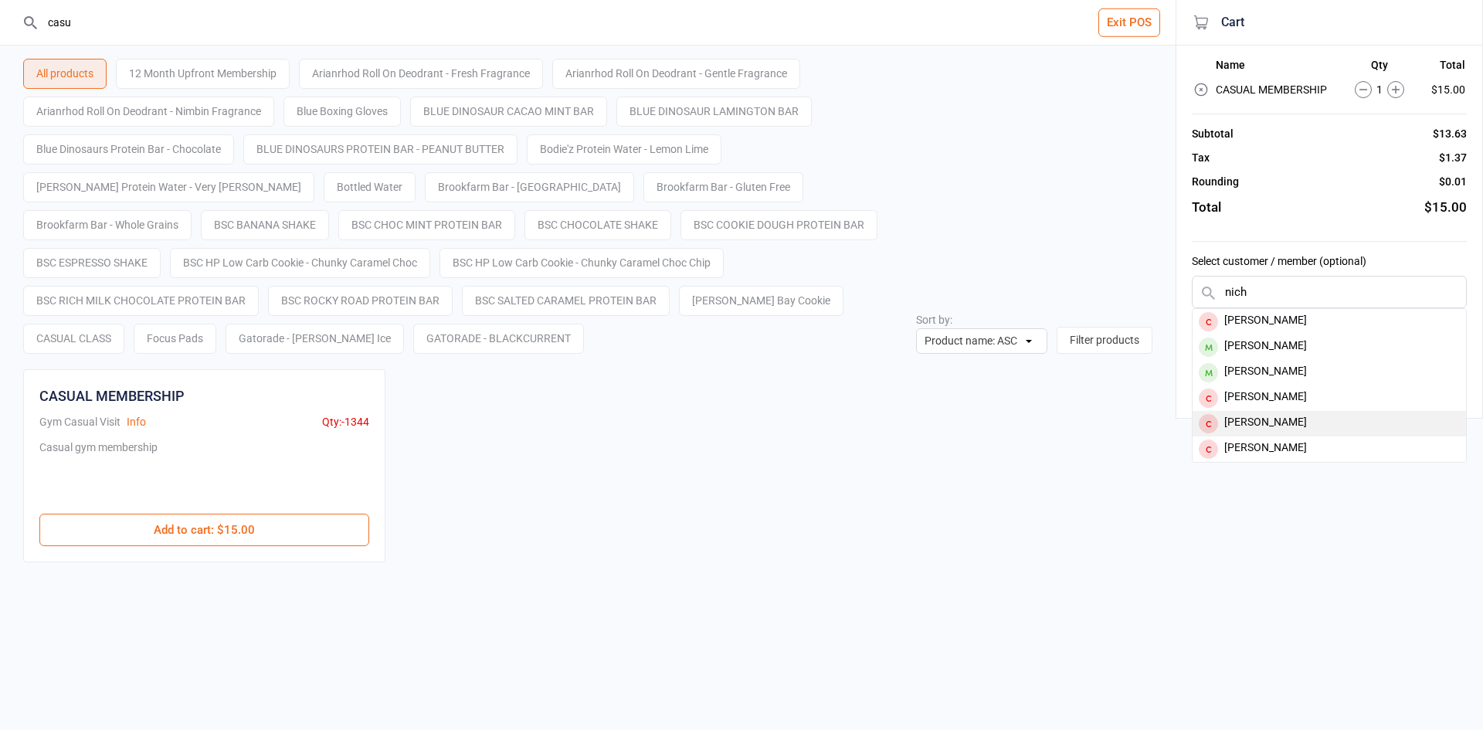
type input "nich"
click at [1309, 427] on div "[PERSON_NAME]" at bounding box center [1330, 423] width 274 height 25
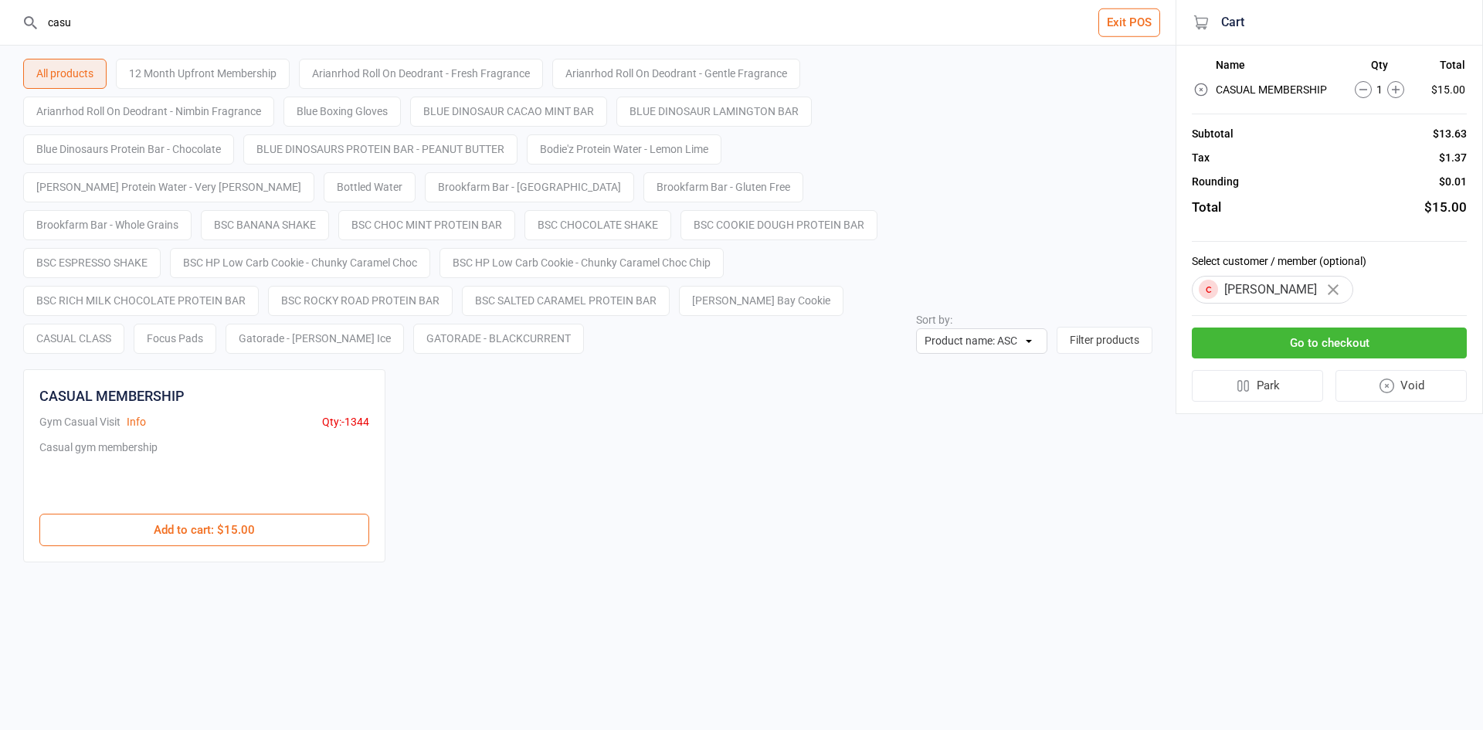
click at [1295, 346] on button "Go to checkout" at bounding box center [1329, 344] width 275 height 32
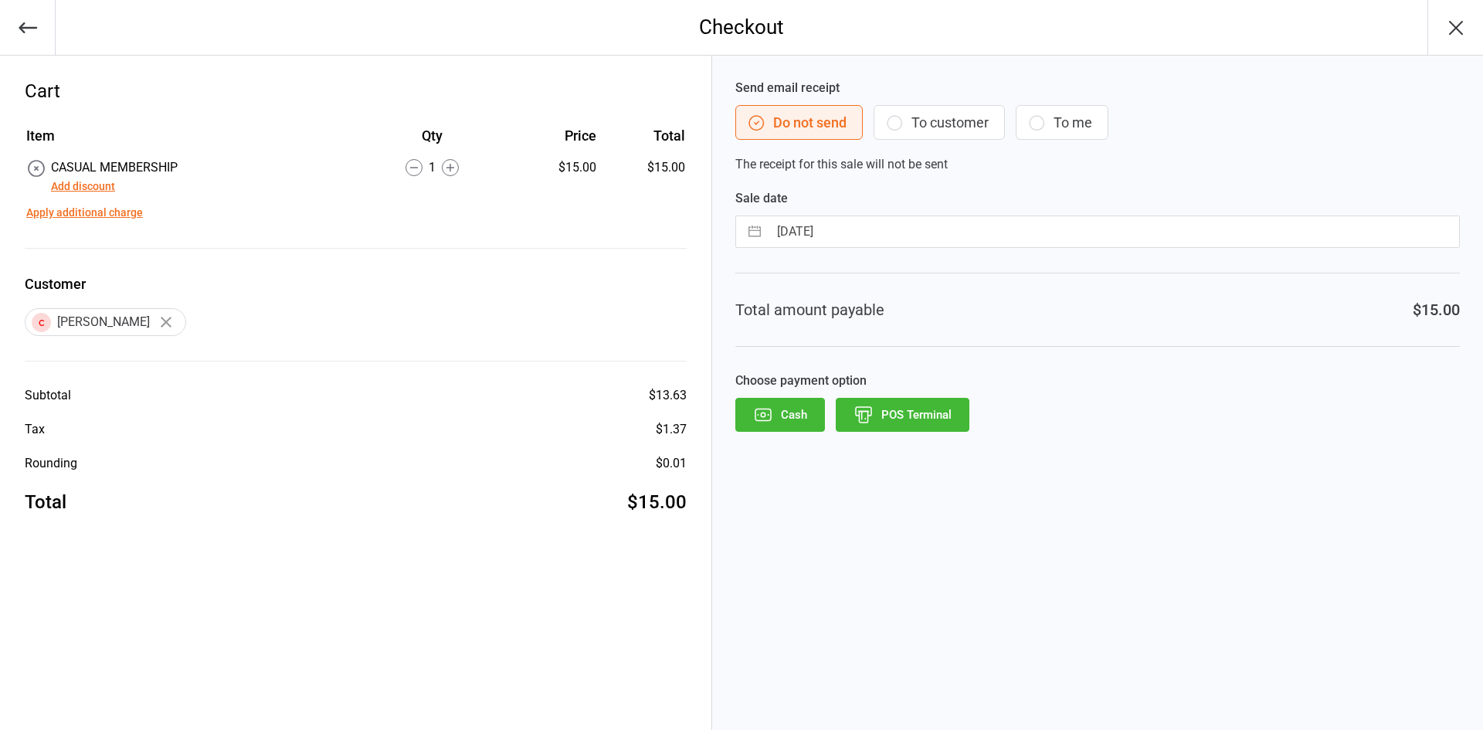
click at [902, 414] on button "POS Terminal" at bounding box center [903, 415] width 134 height 34
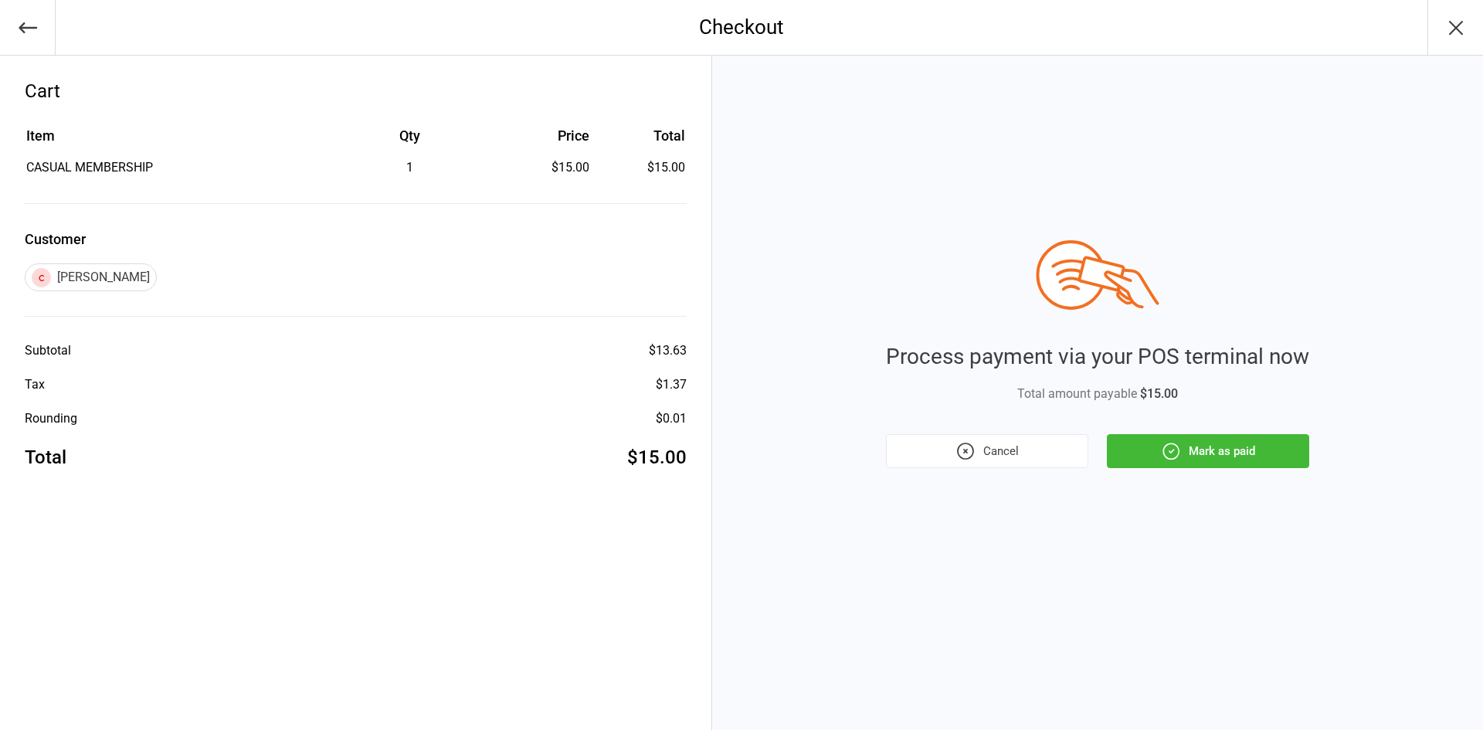
click at [1198, 453] on button "Mark as paid" at bounding box center [1208, 451] width 202 height 34
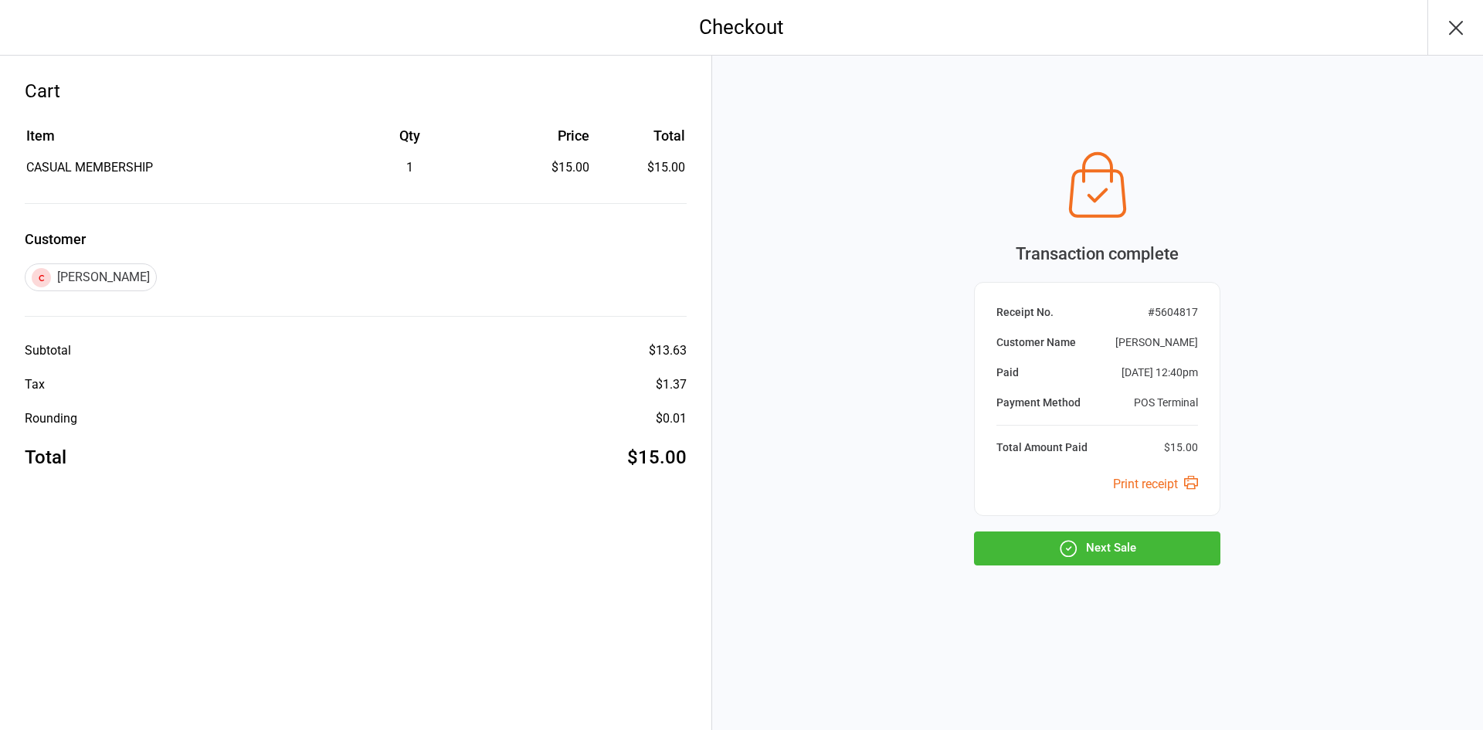
click at [1099, 547] on button "Next Sale" at bounding box center [1097, 549] width 246 height 34
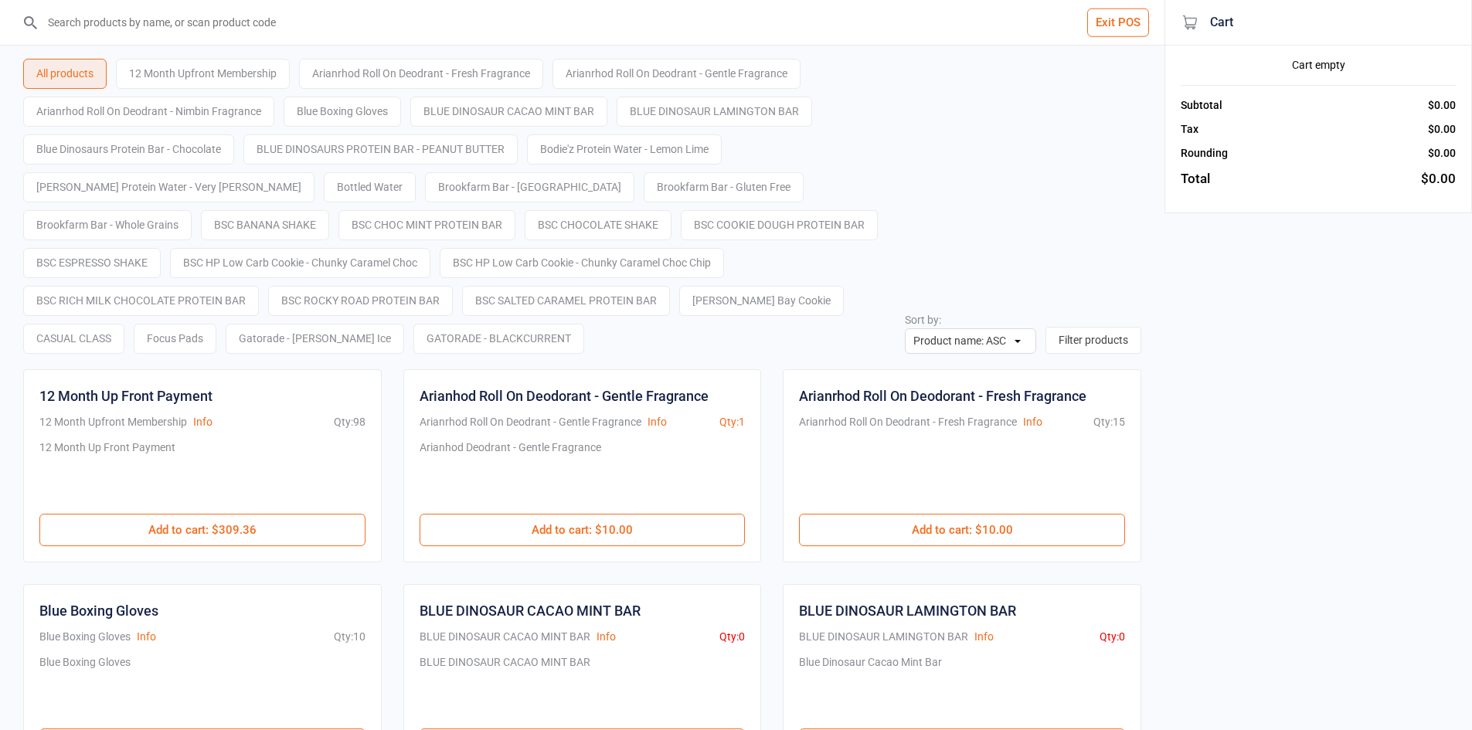
click at [1123, 25] on button "Exit POS" at bounding box center [1118, 22] width 62 height 29
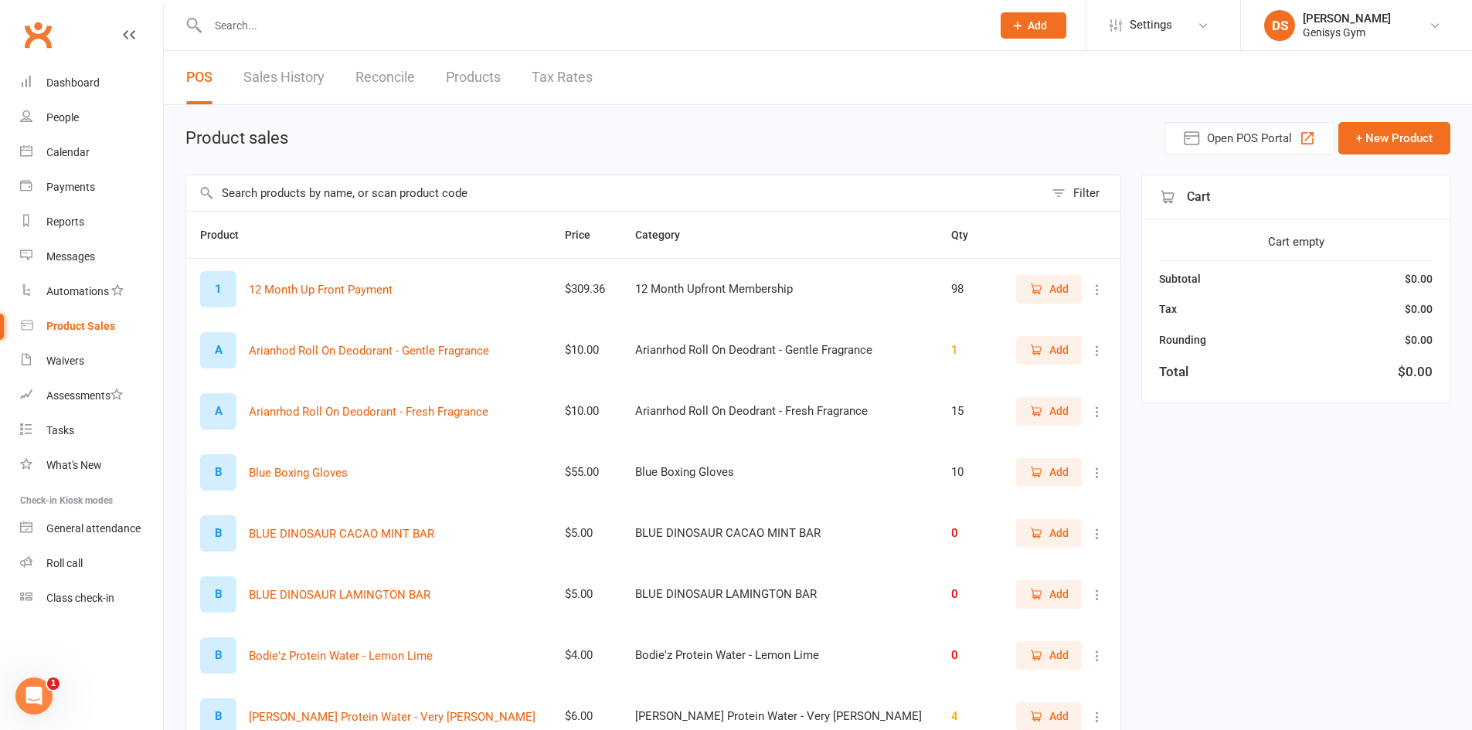
click at [276, 65] on link "Sales History" at bounding box center [283, 77] width 81 height 53
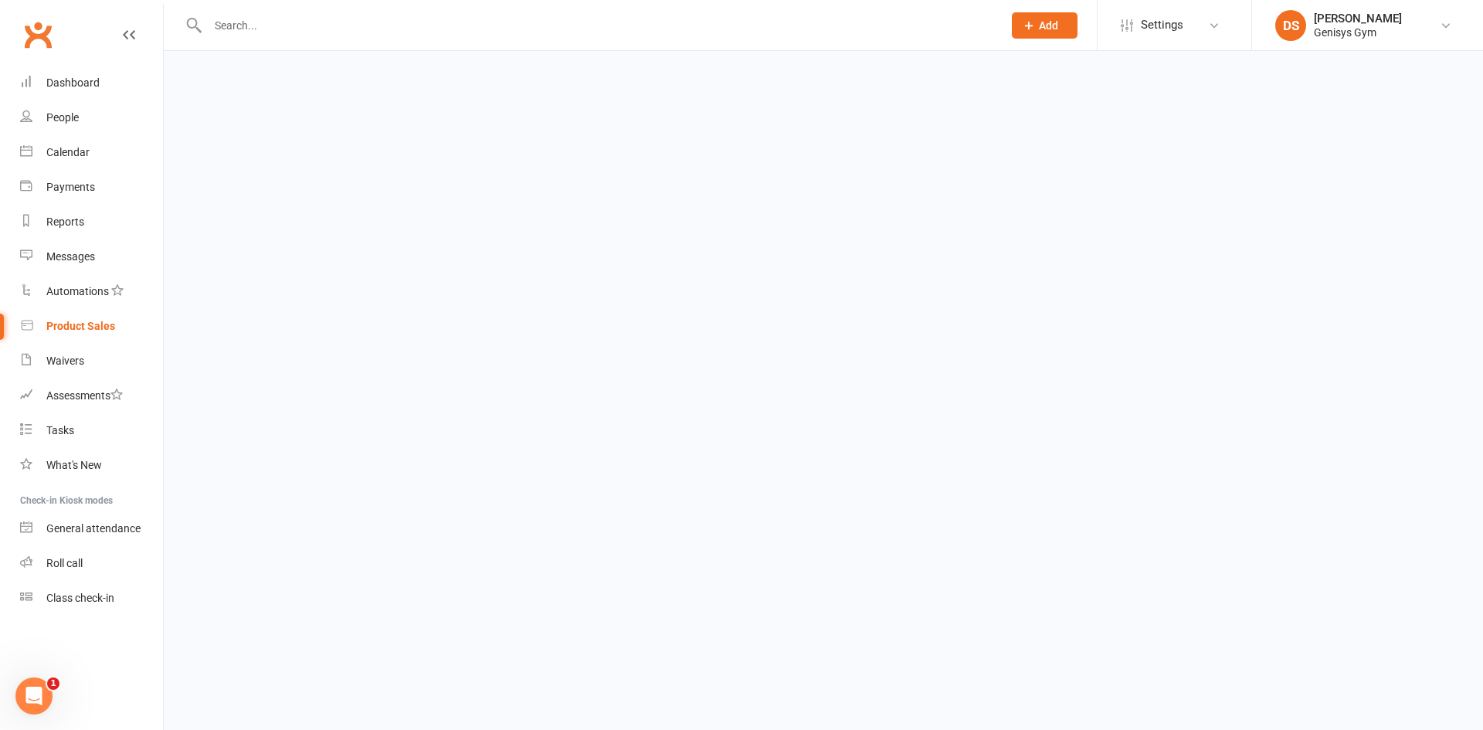
select select "25"
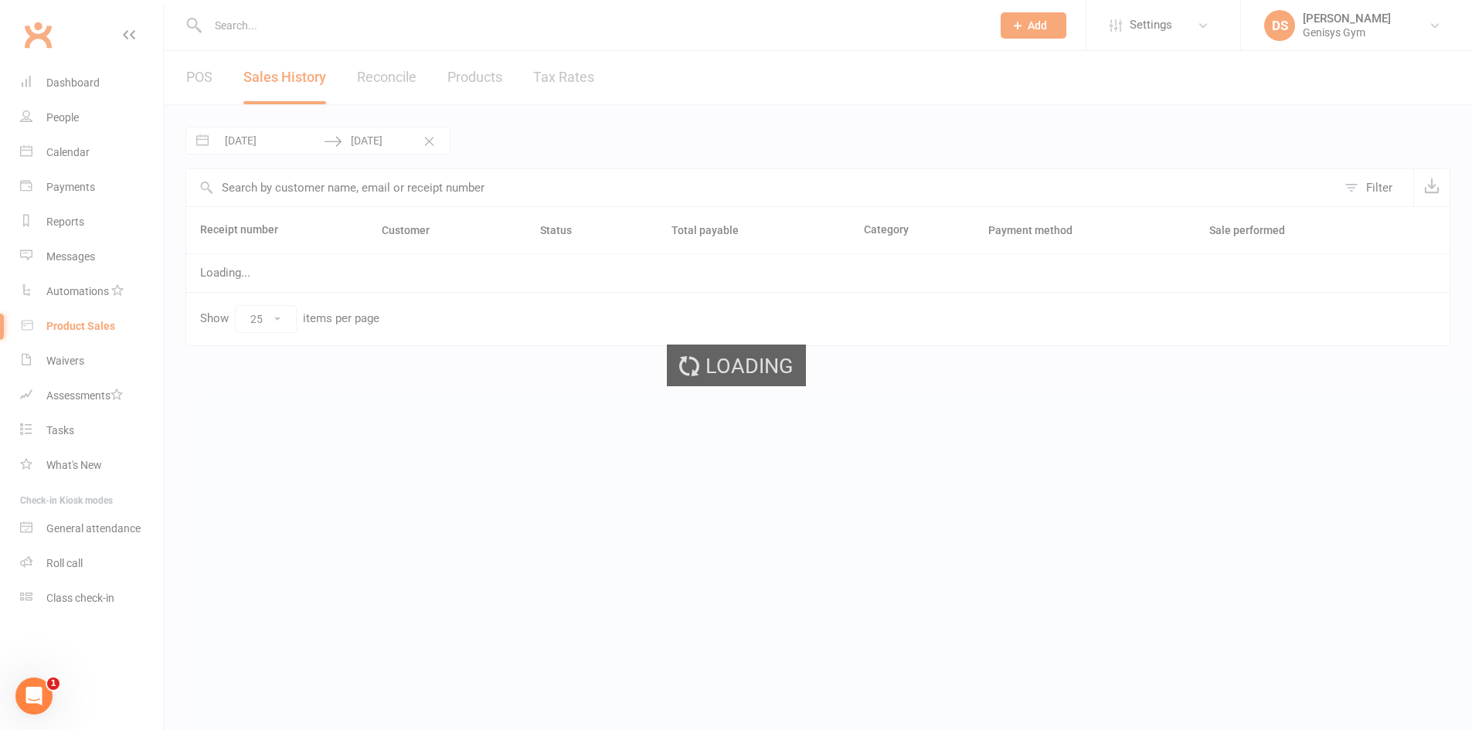
click at [244, 141] on input "[DATE]" at bounding box center [269, 140] width 107 height 26
select select "6"
select select "2025"
select select "7"
select select "2025"
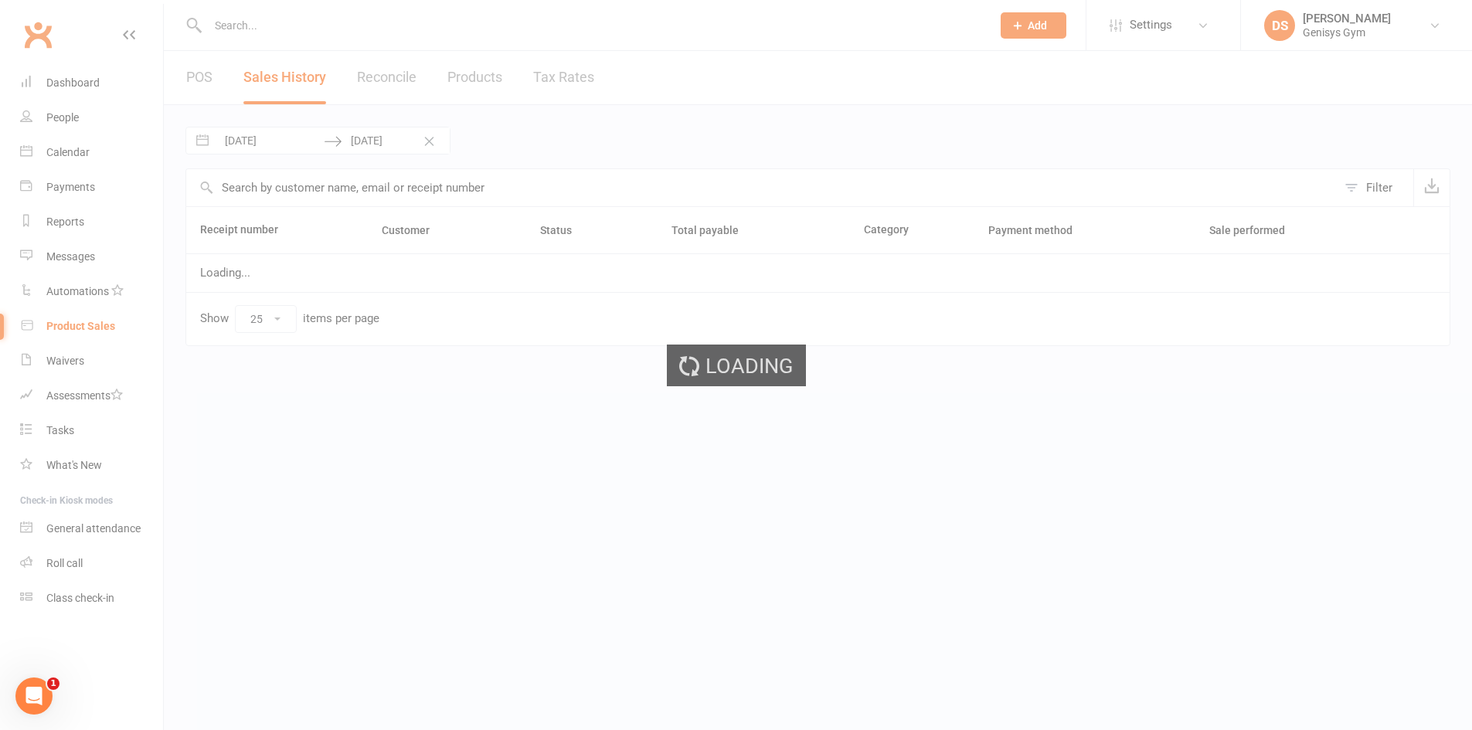
select select "8"
select select "2025"
select select "9"
select select "2025"
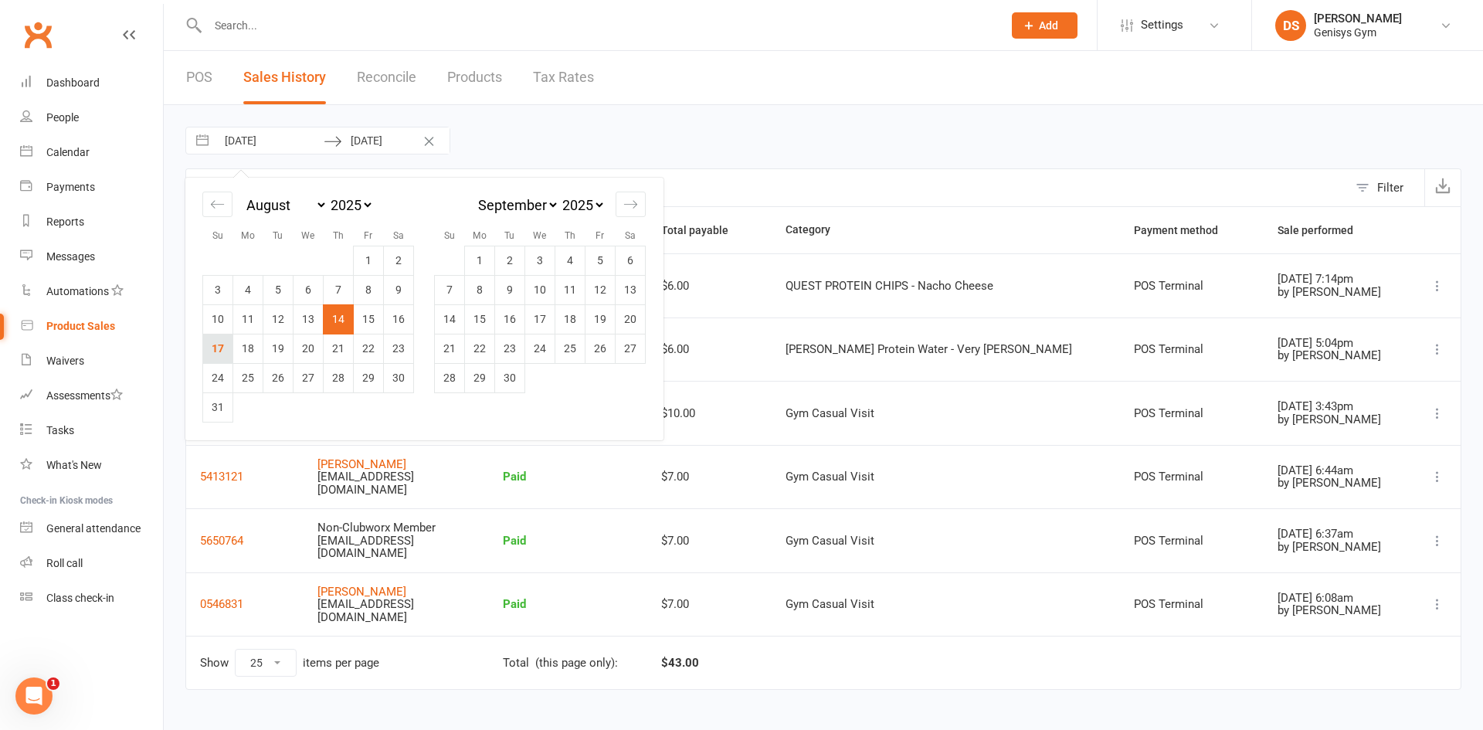
click at [230, 348] on td "17" at bounding box center [218, 348] width 30 height 29
type input "[DATE]"
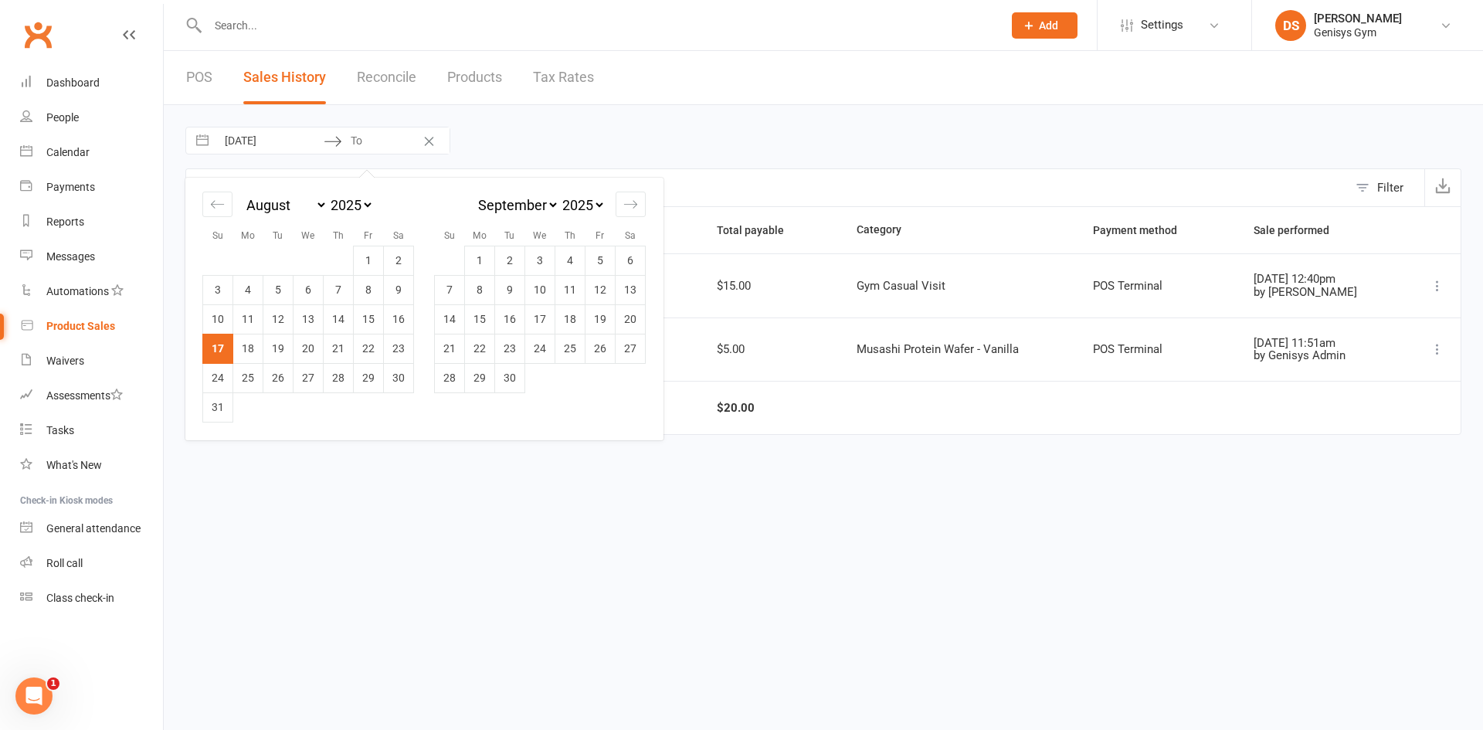
click at [224, 341] on td "17" at bounding box center [218, 348] width 30 height 29
type input "[DATE]"
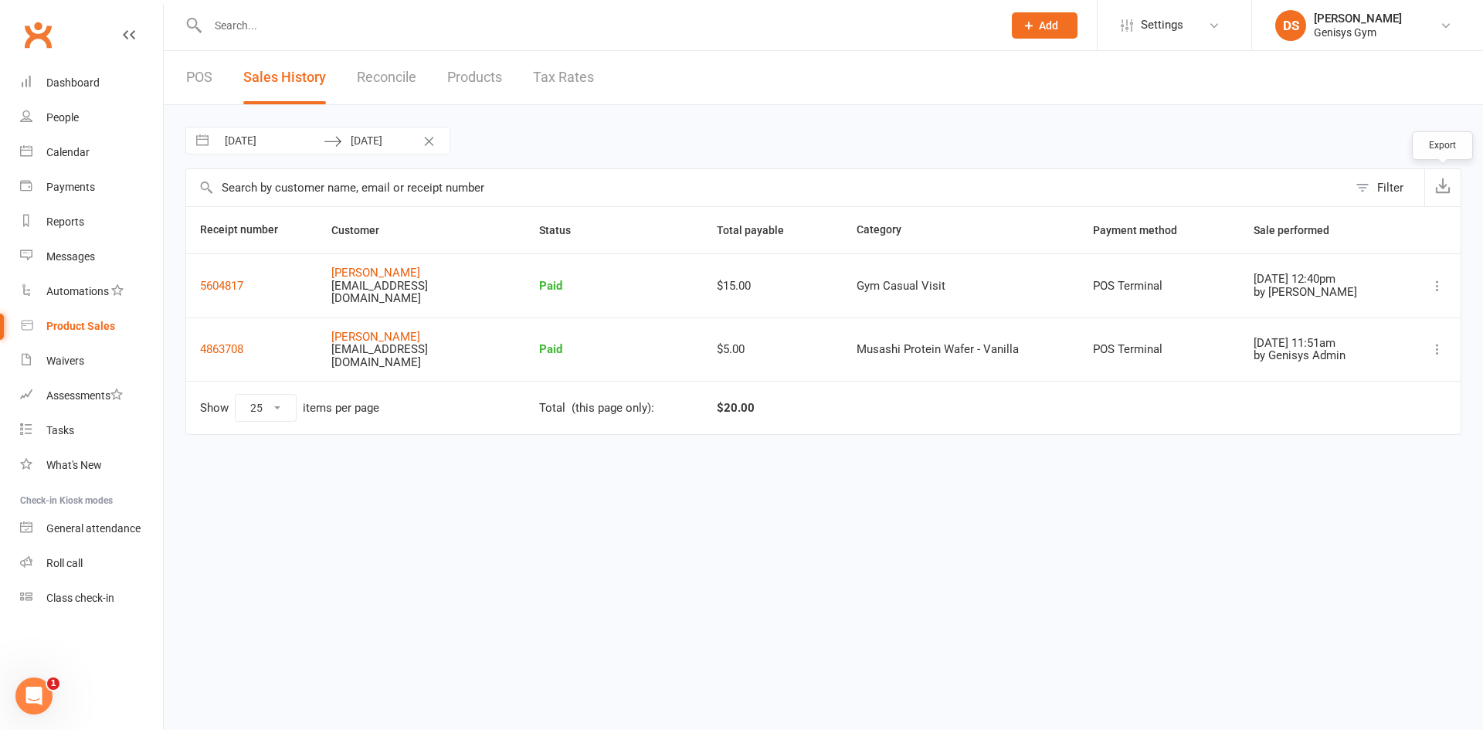
click at [1454, 189] on button "button" at bounding box center [1443, 187] width 36 height 37
click at [68, 218] on div "Reports" at bounding box center [65, 222] width 38 height 12
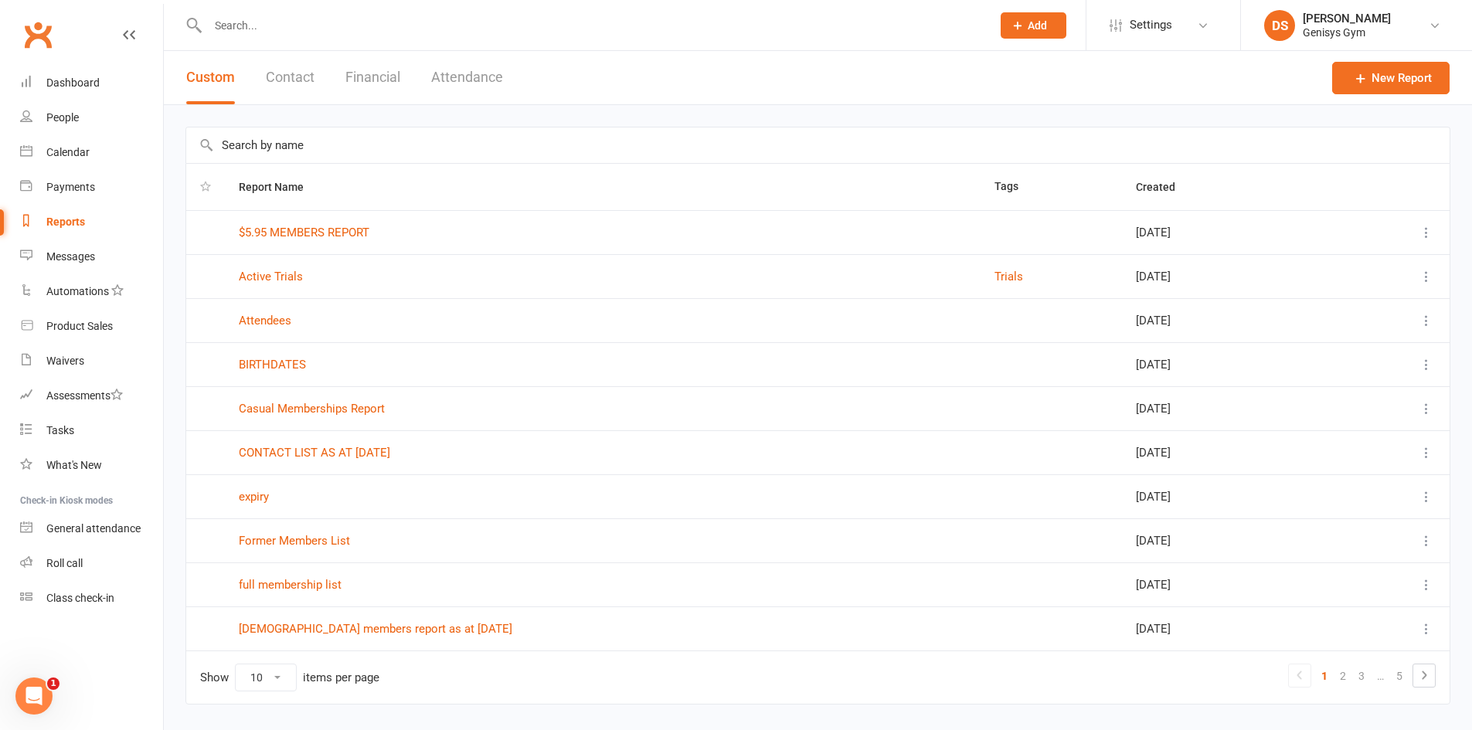
click at [373, 81] on button "Financial" at bounding box center [372, 77] width 55 height 53
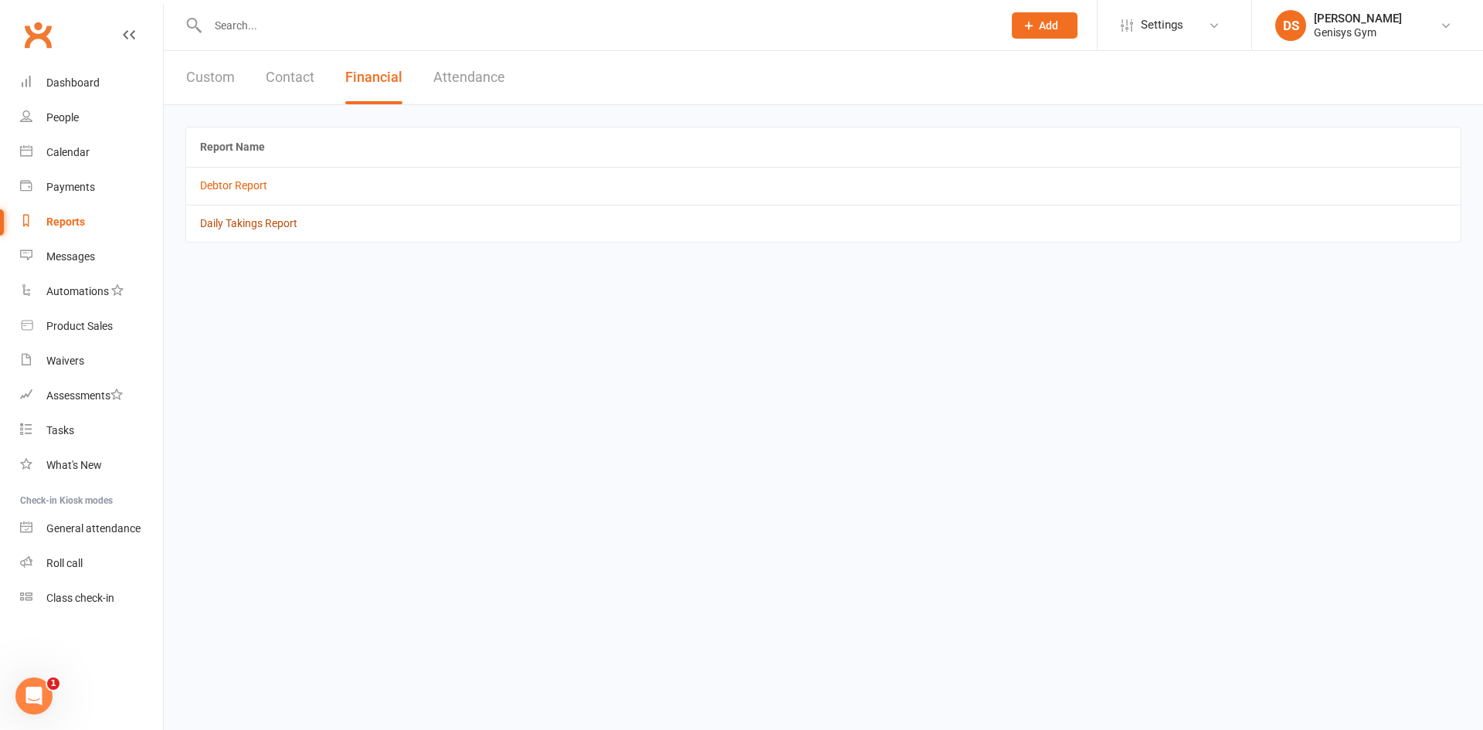
click at [241, 218] on link "Daily Takings Report" at bounding box center [248, 223] width 97 height 12
